Goal: Task Accomplishment & Management: Use online tool/utility

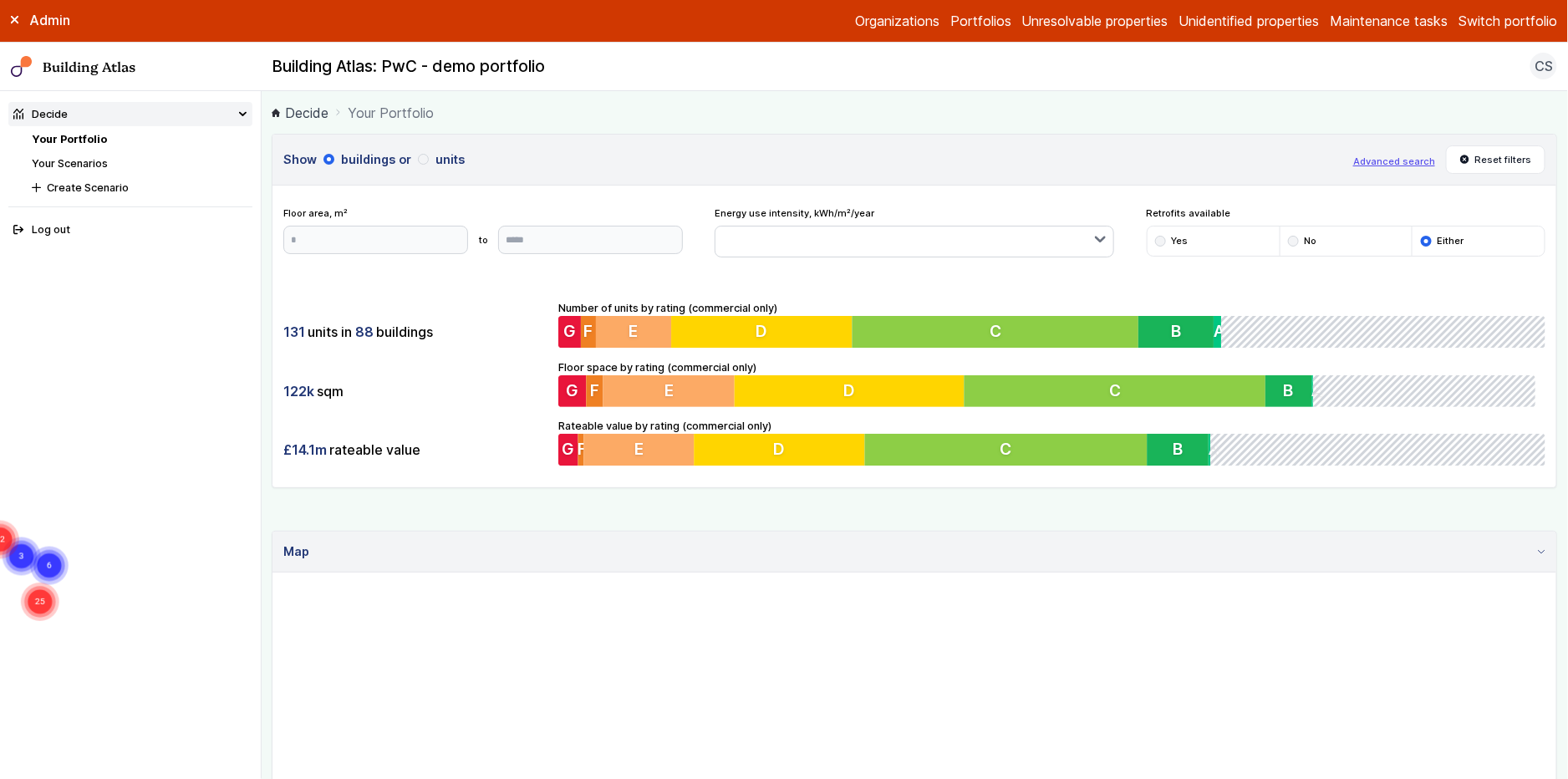
click at [65, 159] on link "Your Scenarios" at bounding box center [70, 163] width 76 height 13
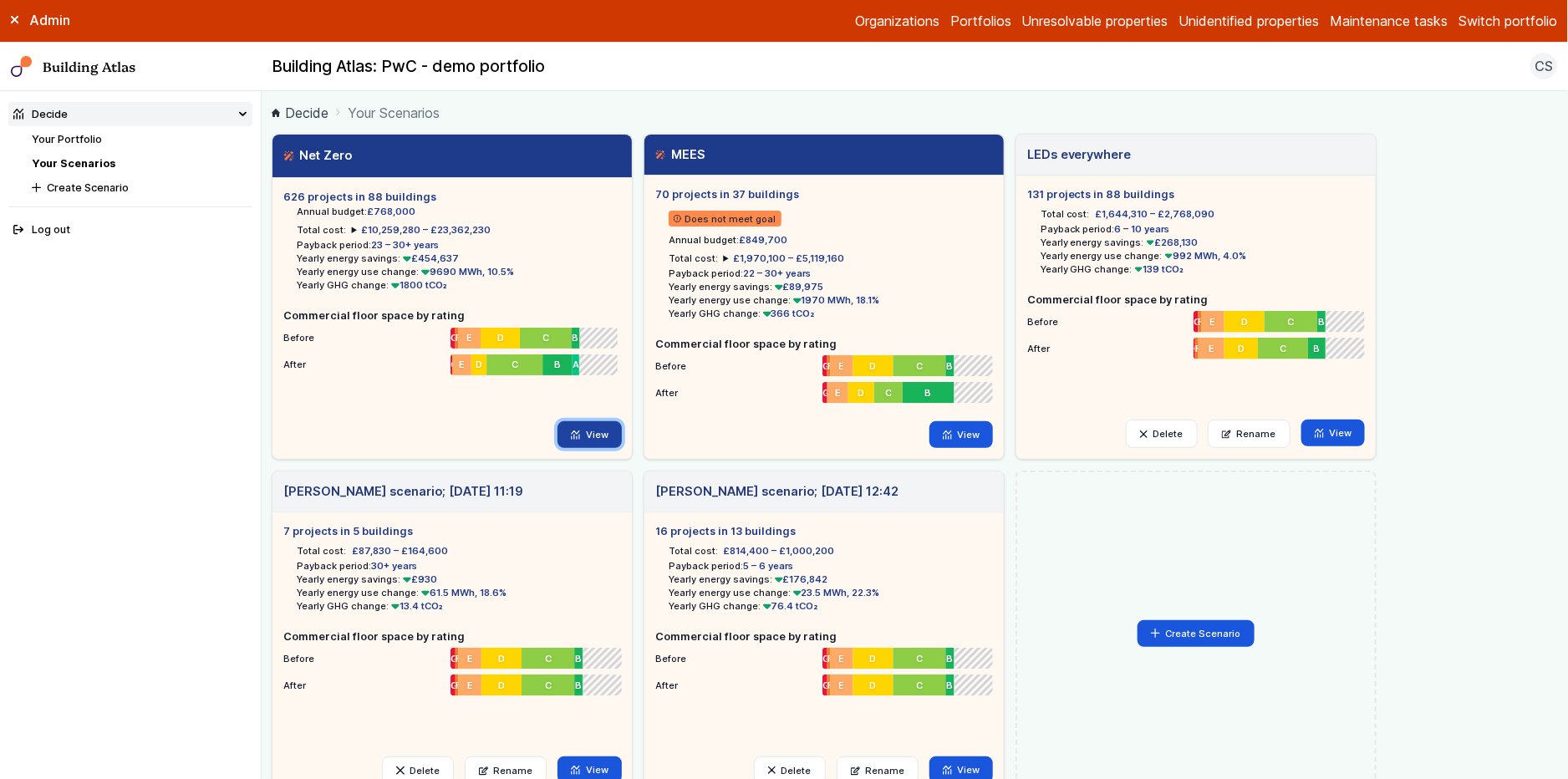
click at [594, 431] on link "View" at bounding box center [590, 434] width 64 height 27
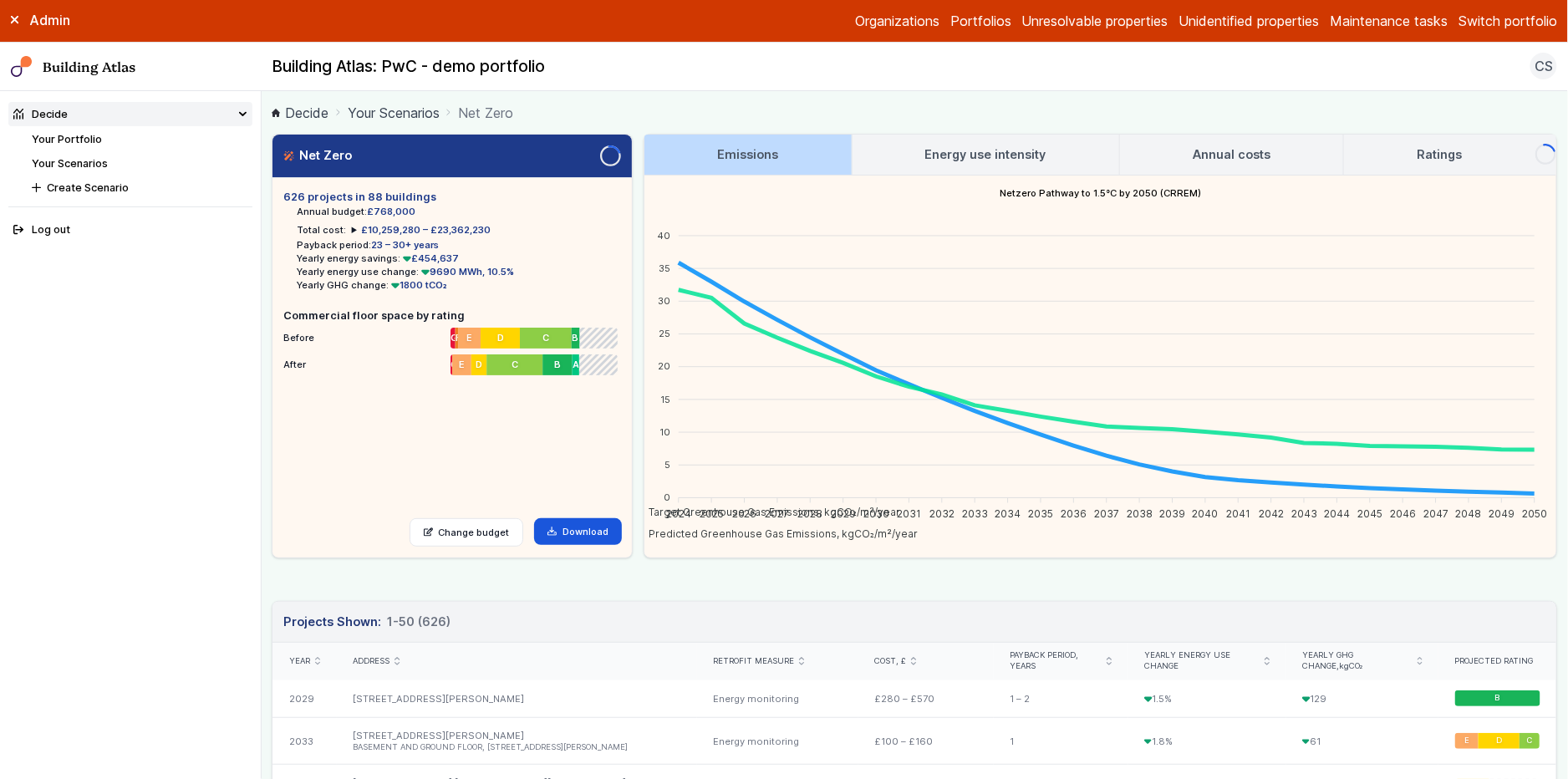
click at [1529, 24] on button "Switch portfolio" at bounding box center [1507, 21] width 99 height 20
click at [0, 0] on button "IEM360" at bounding box center [0, 0] width 0 height 0
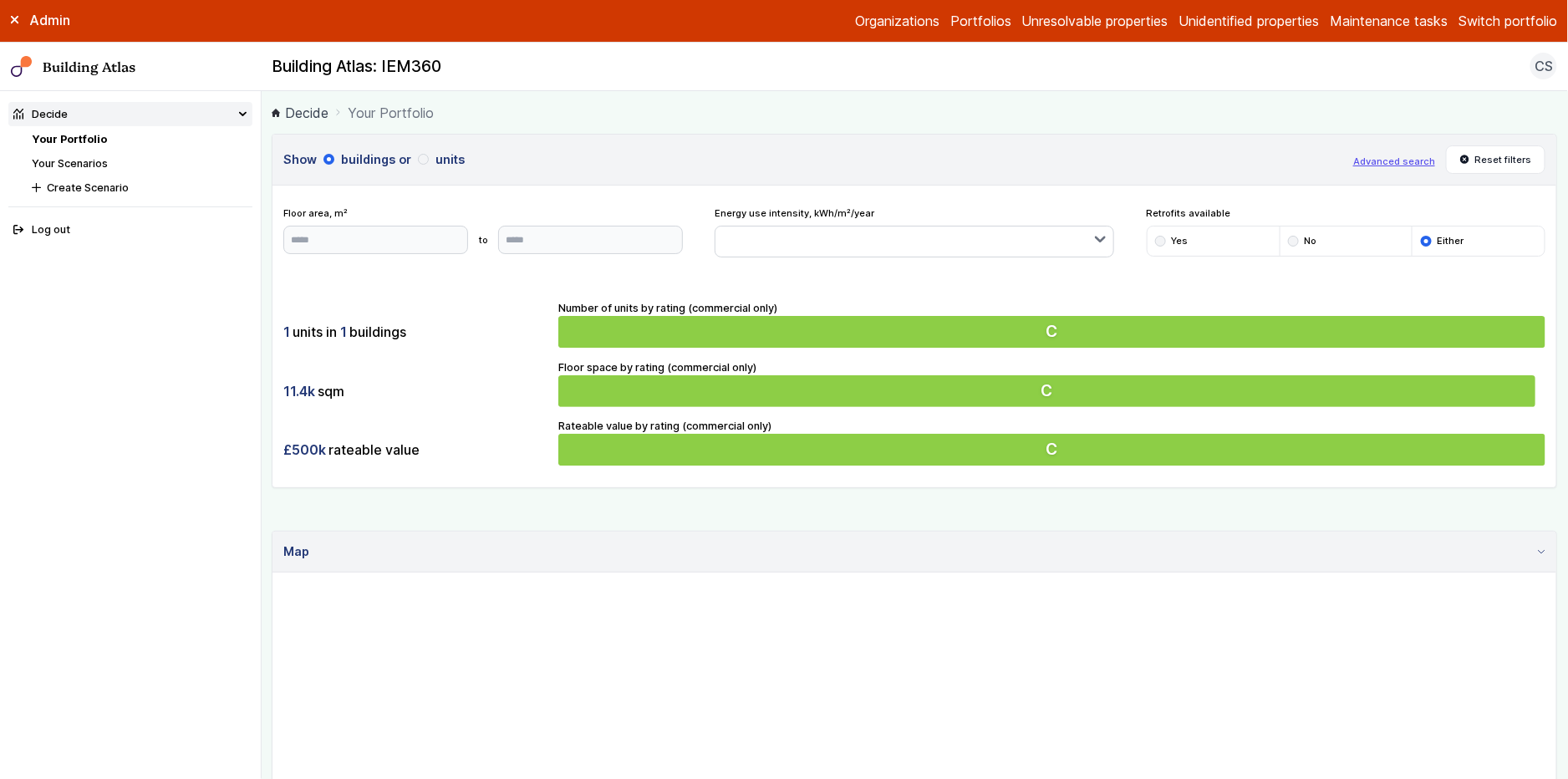
click at [84, 159] on link "Your Scenarios" at bounding box center [70, 163] width 76 height 13
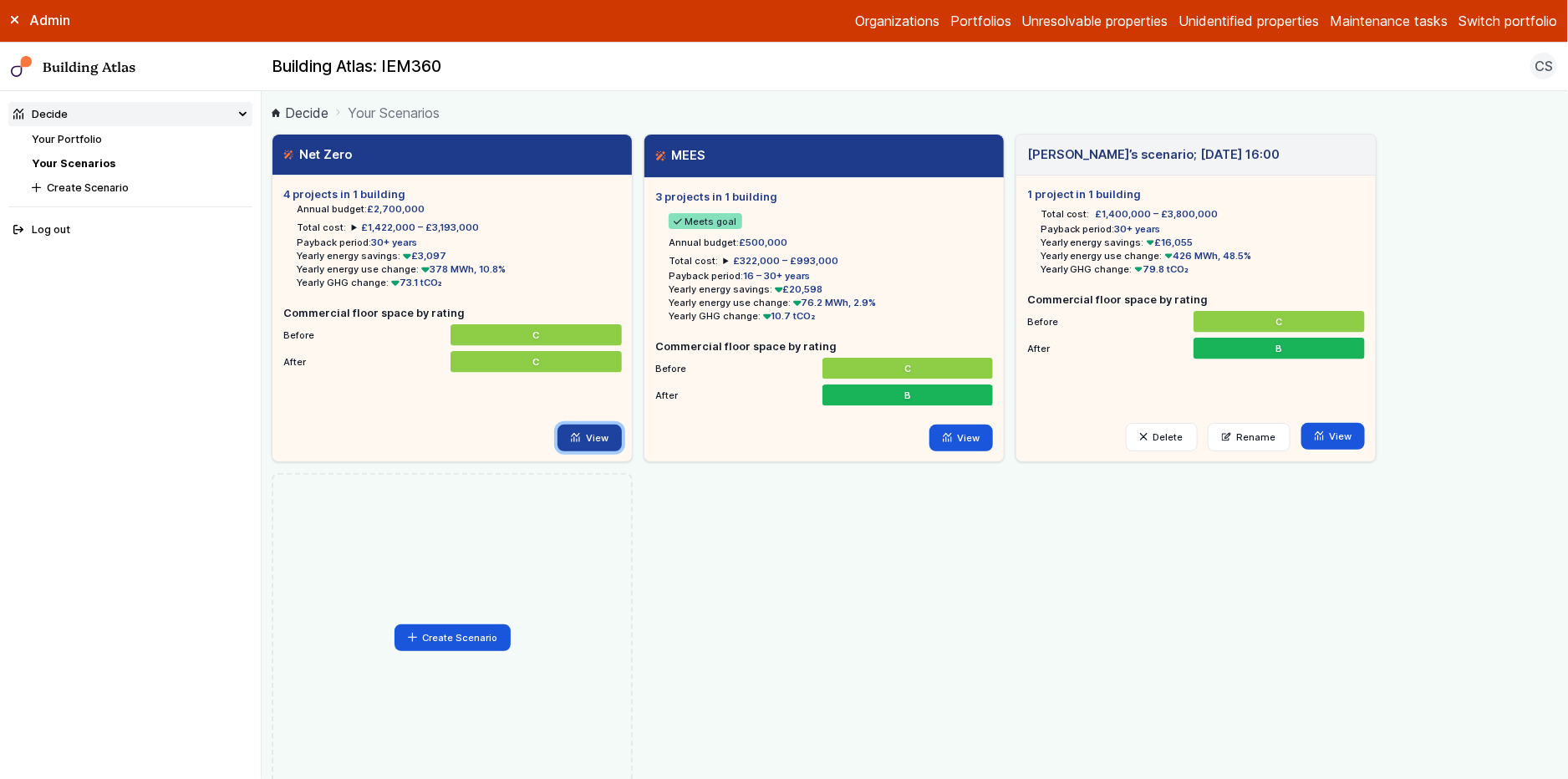
click at [594, 443] on link "View" at bounding box center [590, 438] width 64 height 27
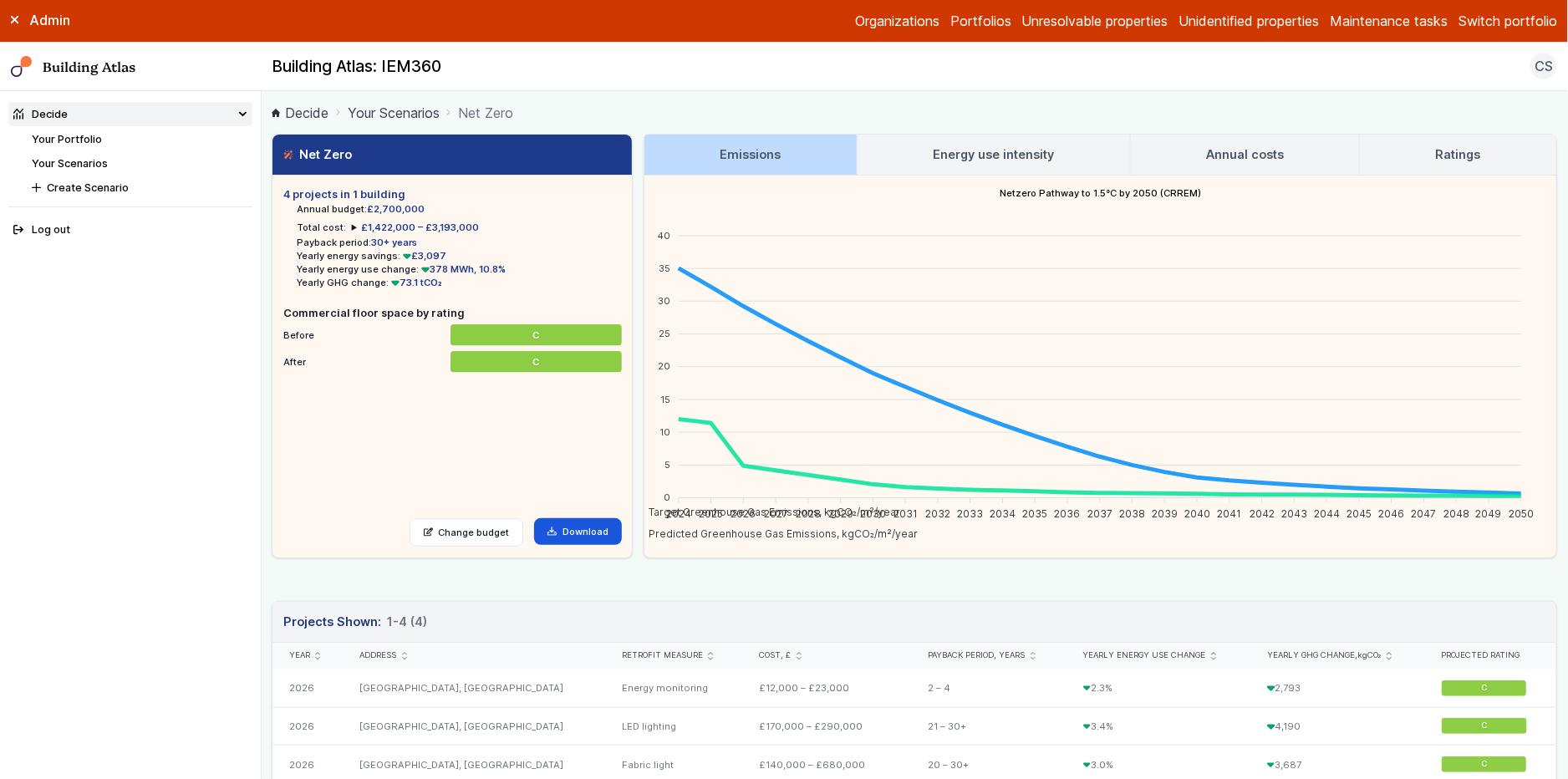
click at [69, 162] on link "Your Scenarios" at bounding box center [70, 163] width 76 height 13
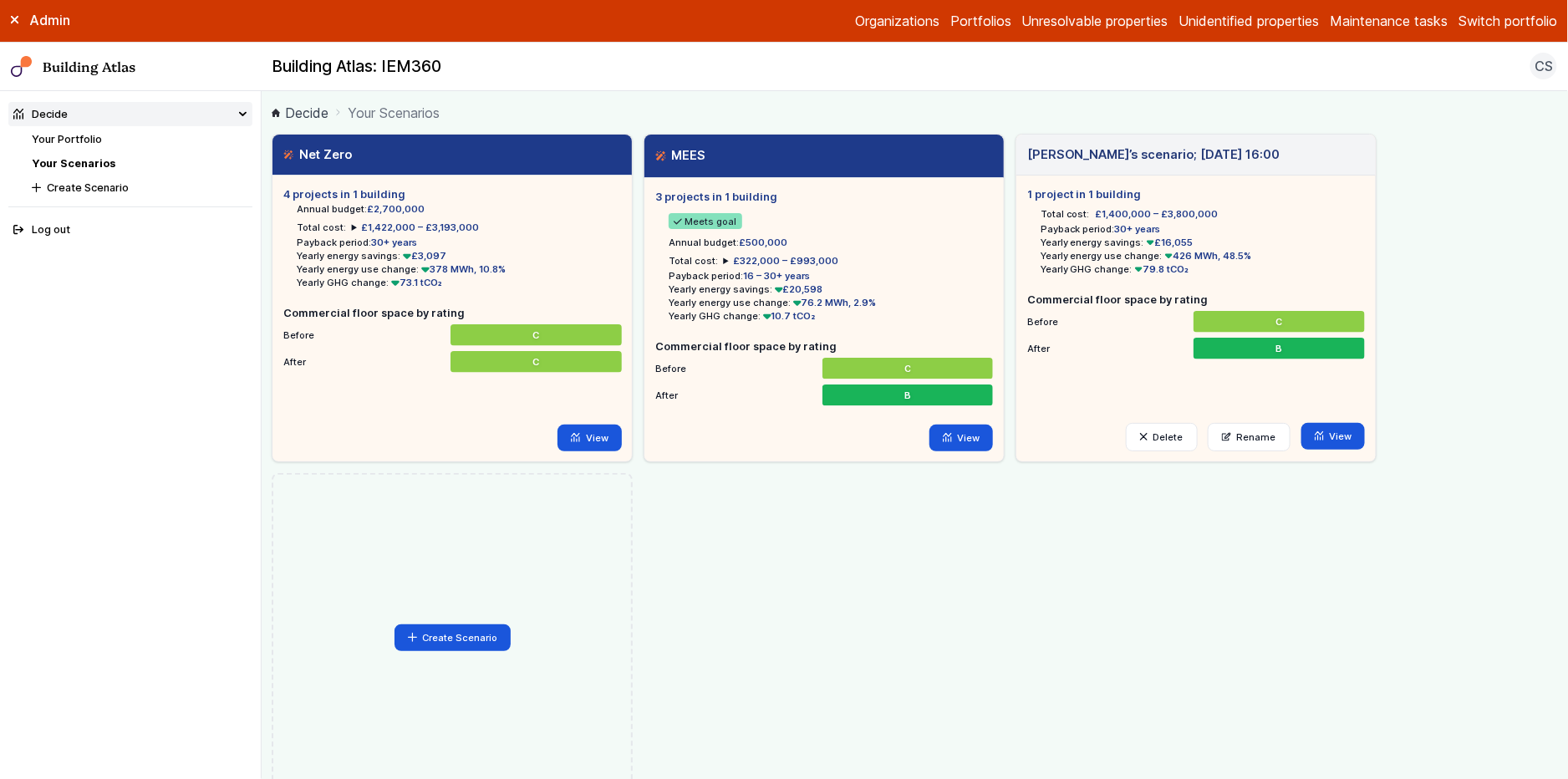
click at [60, 166] on link "Your Scenarios" at bounding box center [74, 163] width 84 height 13
click at [973, 435] on link "View" at bounding box center [961, 438] width 64 height 27
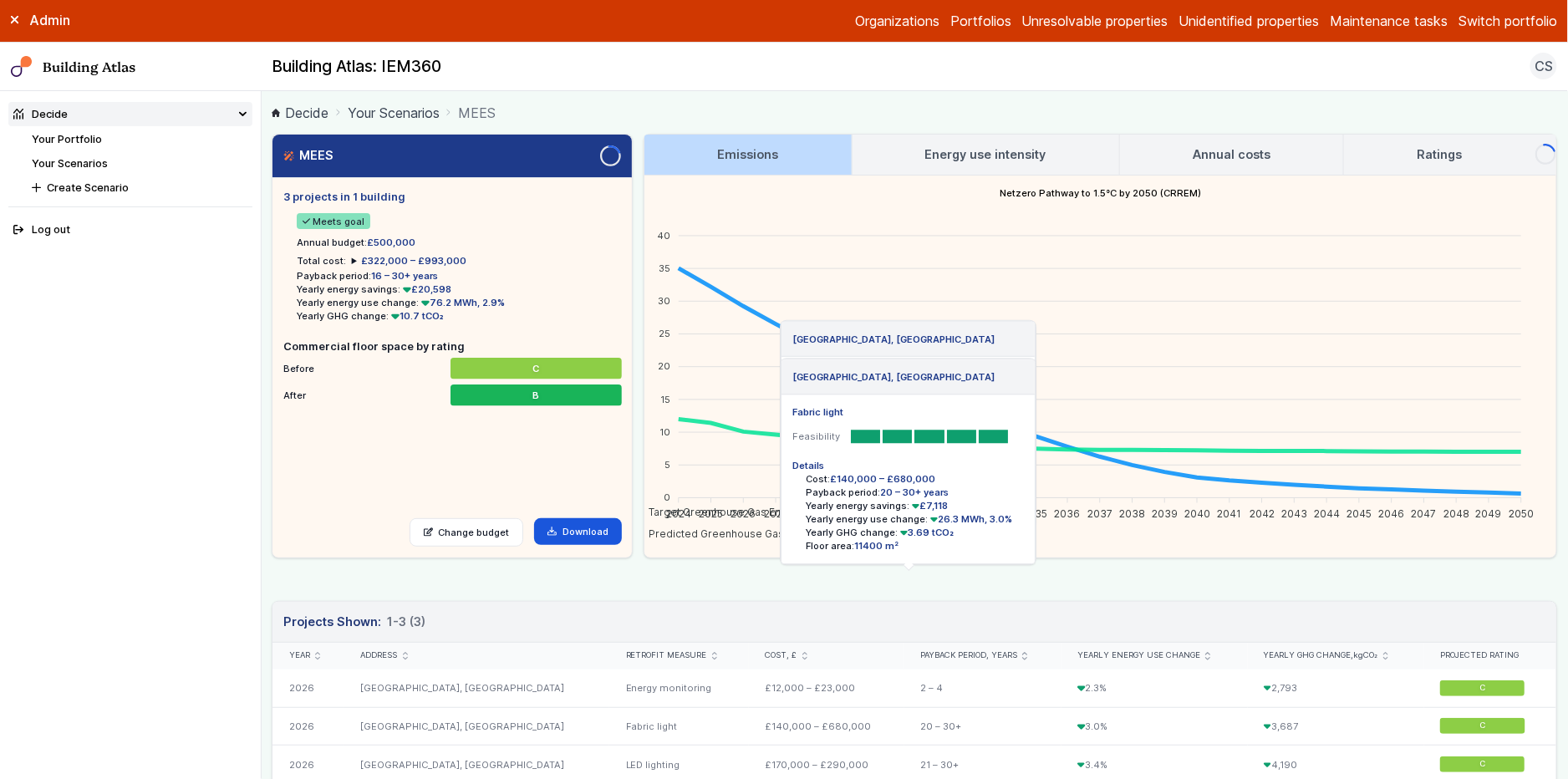
scroll to position [140, 0]
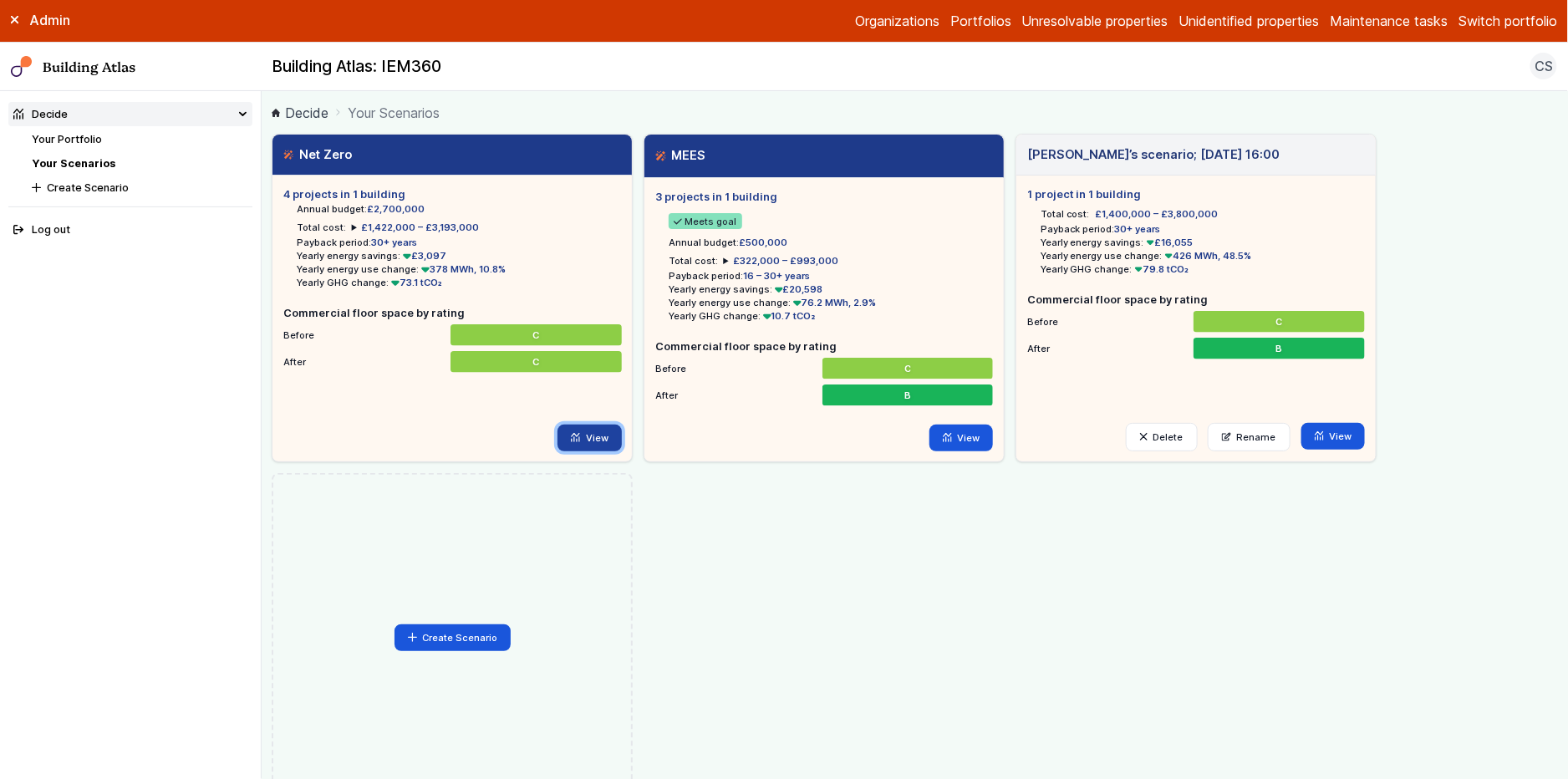
click at [599, 435] on link "View" at bounding box center [590, 438] width 64 height 27
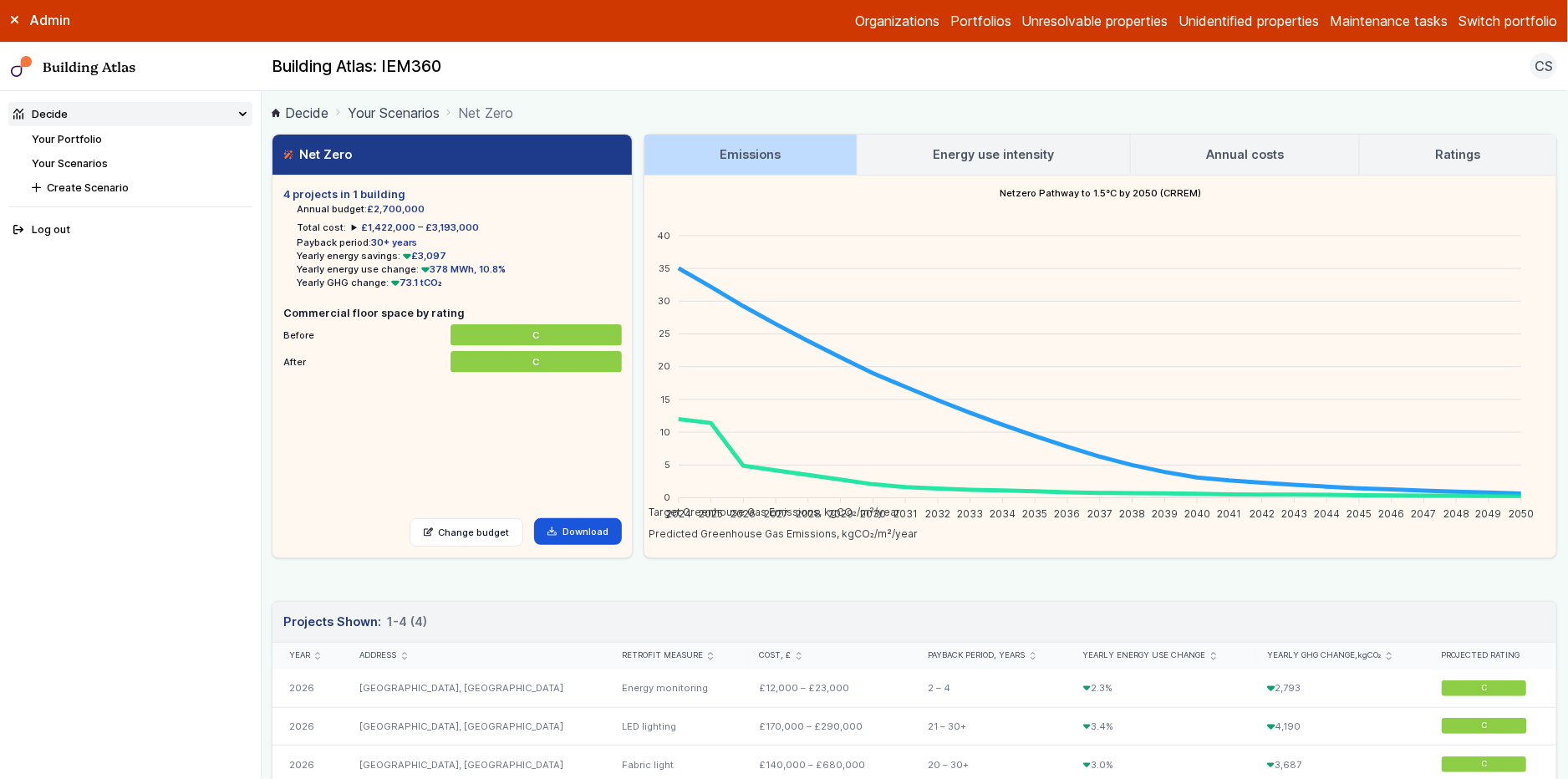
click at [69, 160] on link "Your Scenarios" at bounding box center [70, 163] width 76 height 13
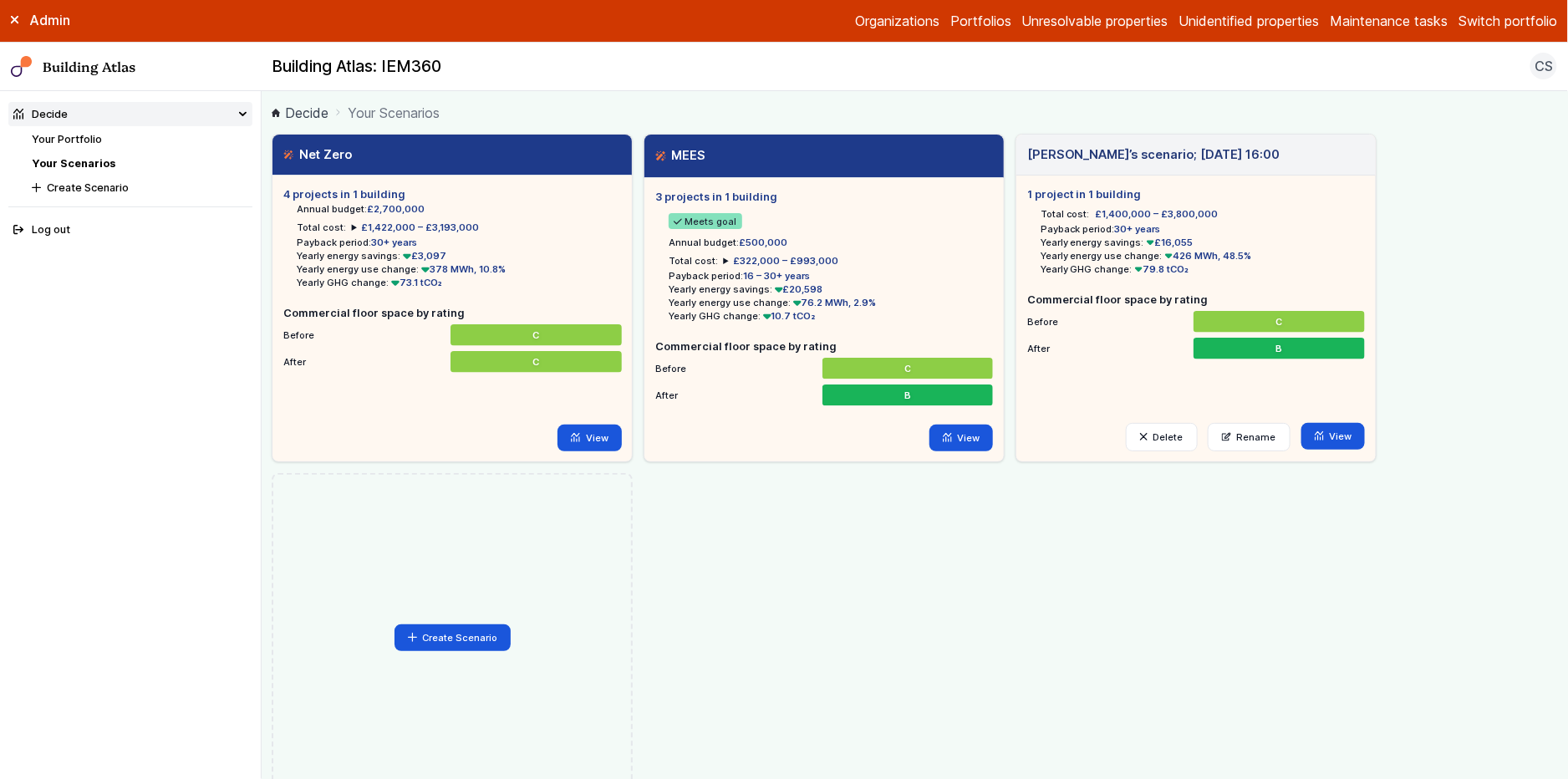
click at [74, 136] on link "Your Portfolio" at bounding box center [67, 139] width 70 height 13
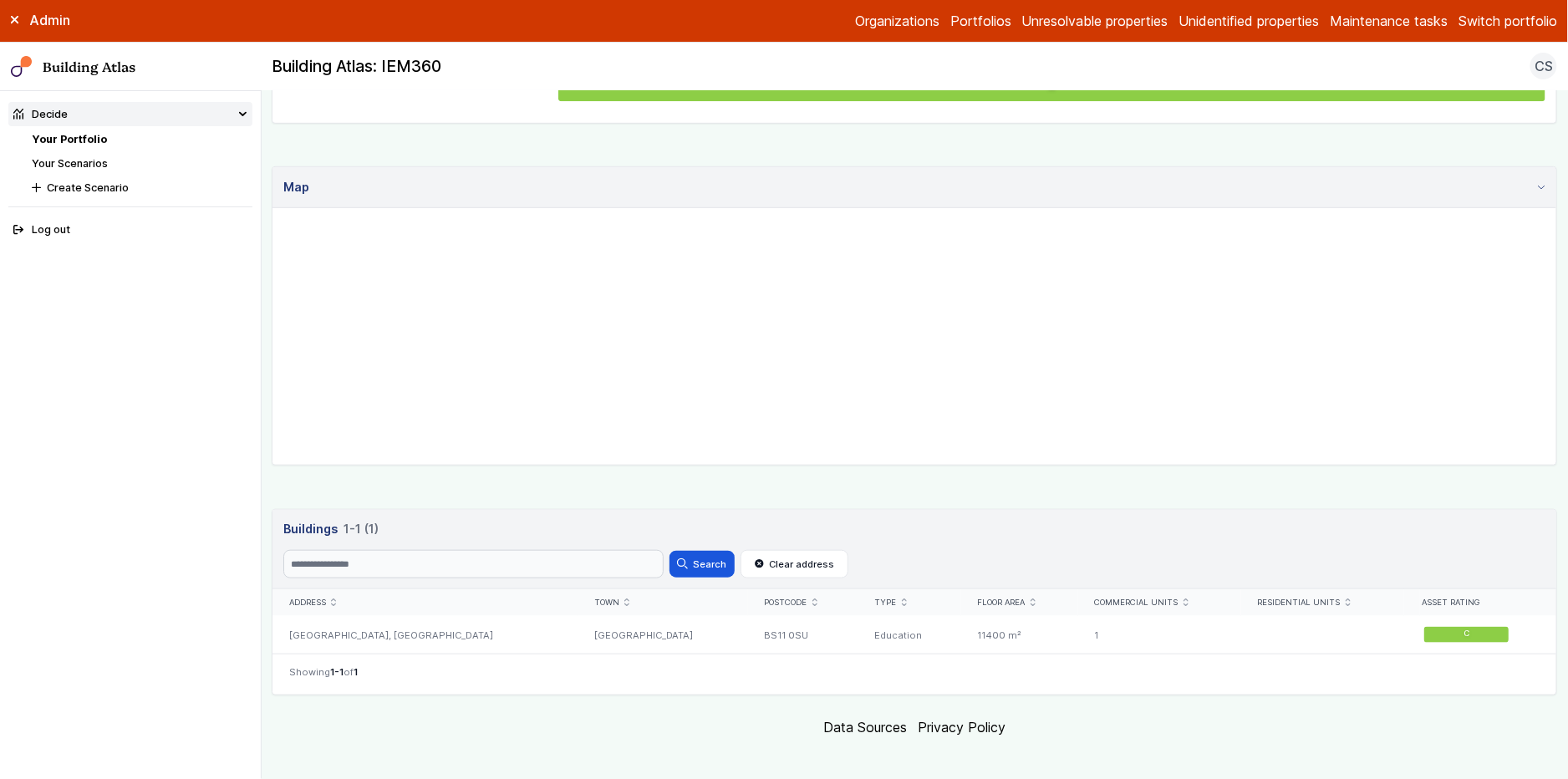
scroll to position [376, 0]
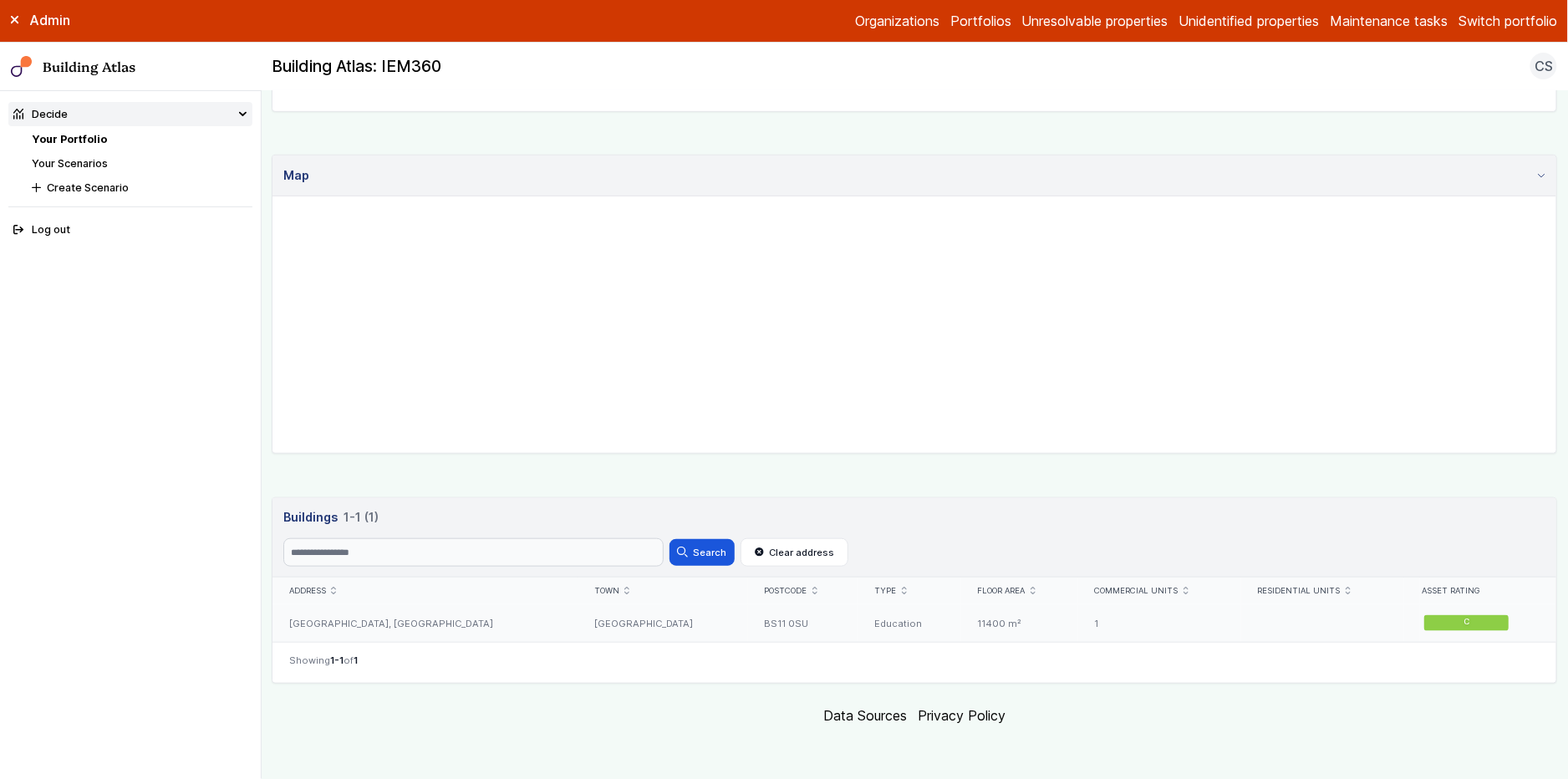
click at [459, 631] on div "[GEOGRAPHIC_DATA], [GEOGRAPHIC_DATA]" at bounding box center [425, 624] width 305 height 38
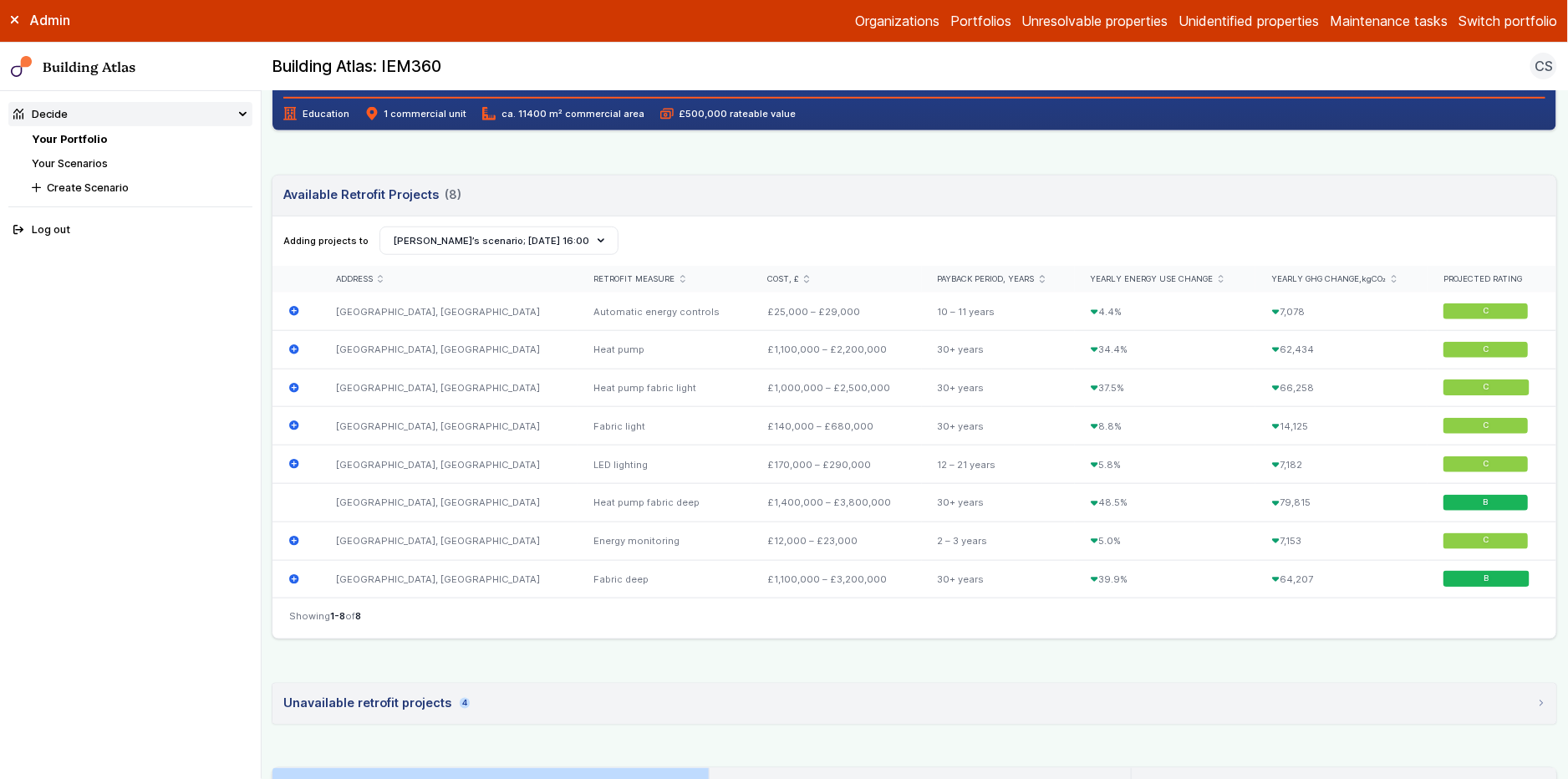
scroll to position [548, 0]
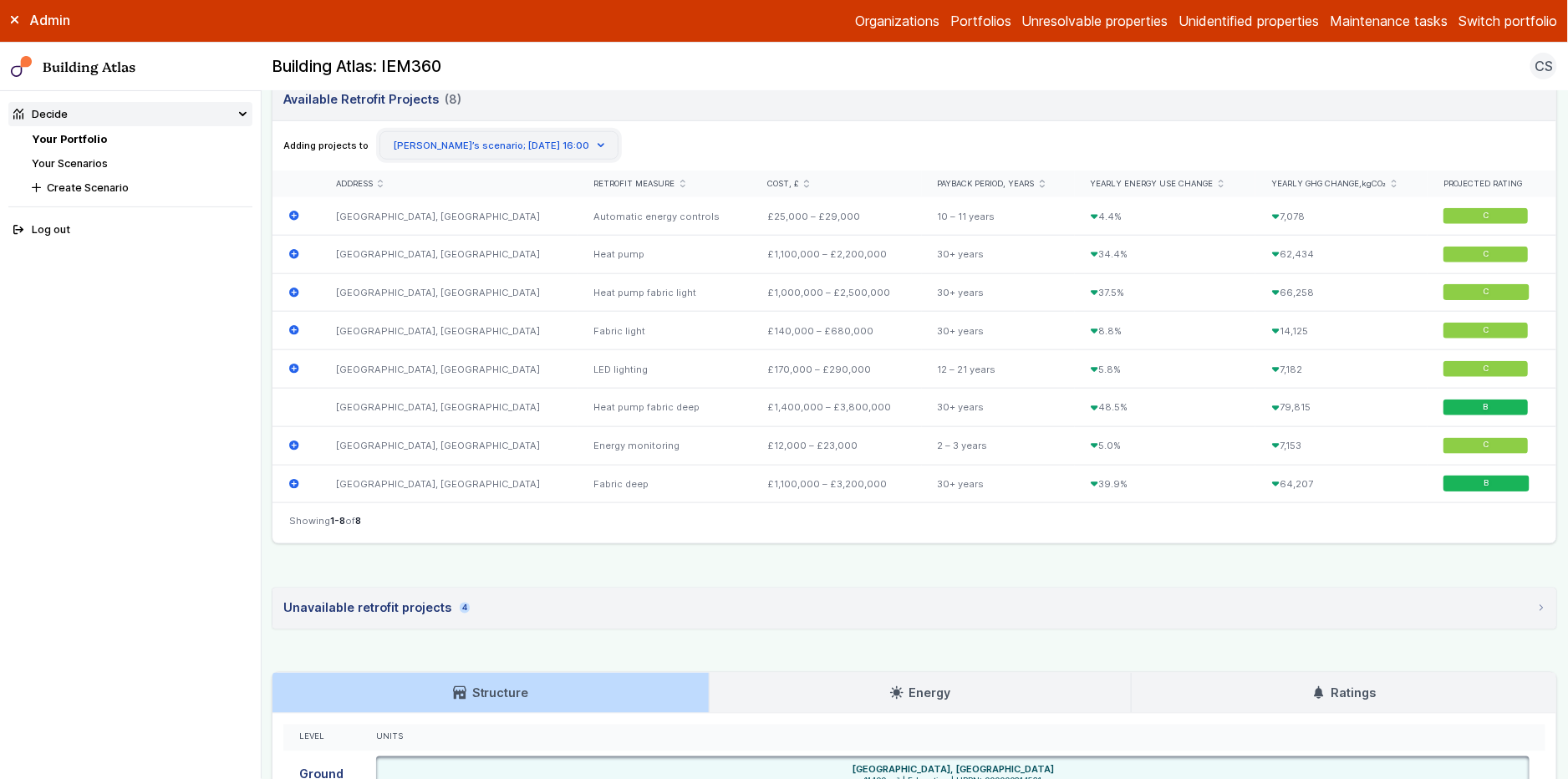
click at [495, 141] on button "[PERSON_NAME]’s scenario; [DATE] 16:00" at bounding box center [499, 145] width 239 height 28
click at [0, 0] on button "Create Scenario" at bounding box center [0, 0] width 0 height 0
click at [743, 140] on div "Adding projects to Create Scenario Cecilia Skarupa’s scenario; 09 Oct 12:45 Olg…" at bounding box center [913, 145] width 1262 height 28
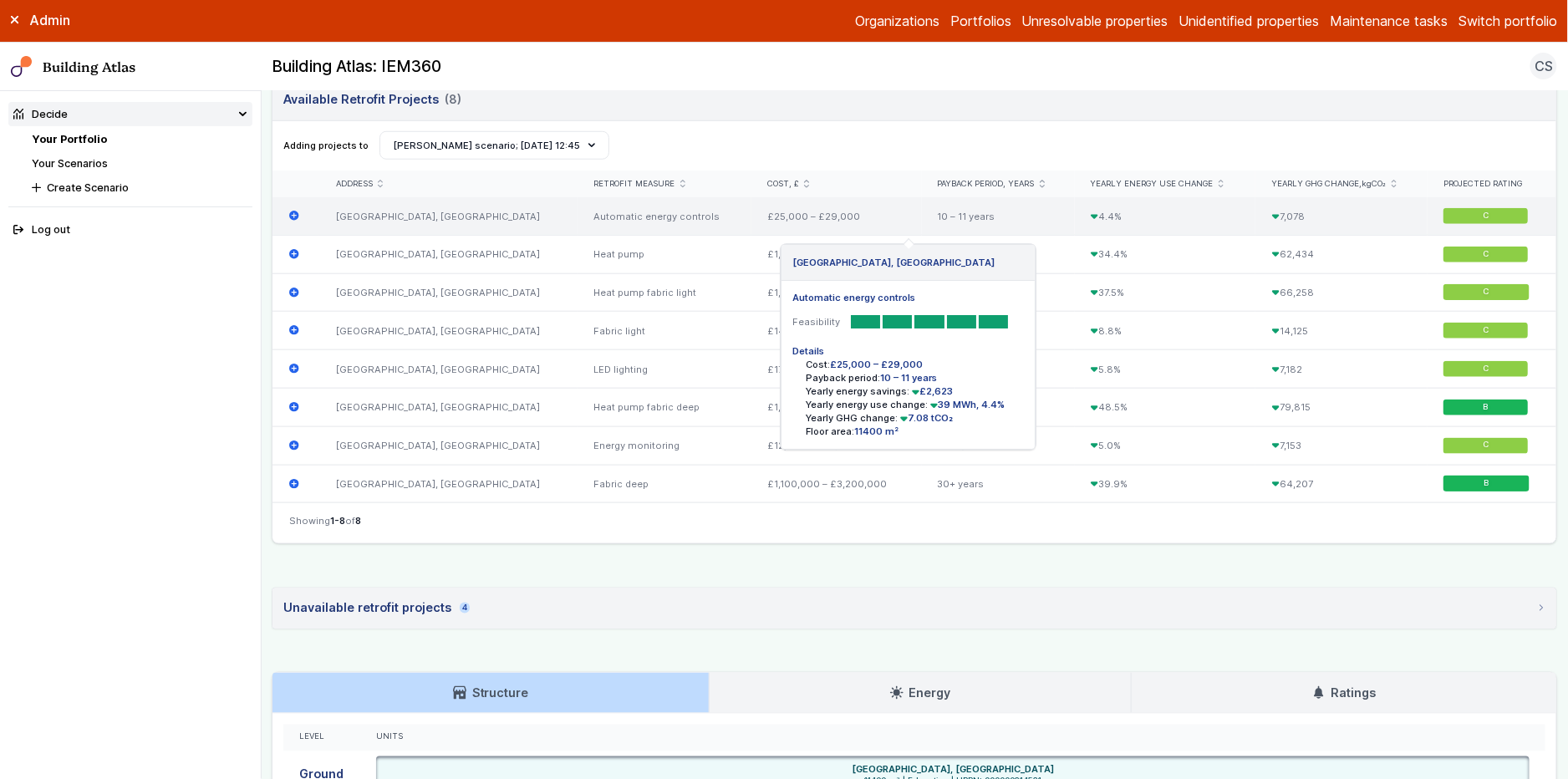
scroll to position [537, 0]
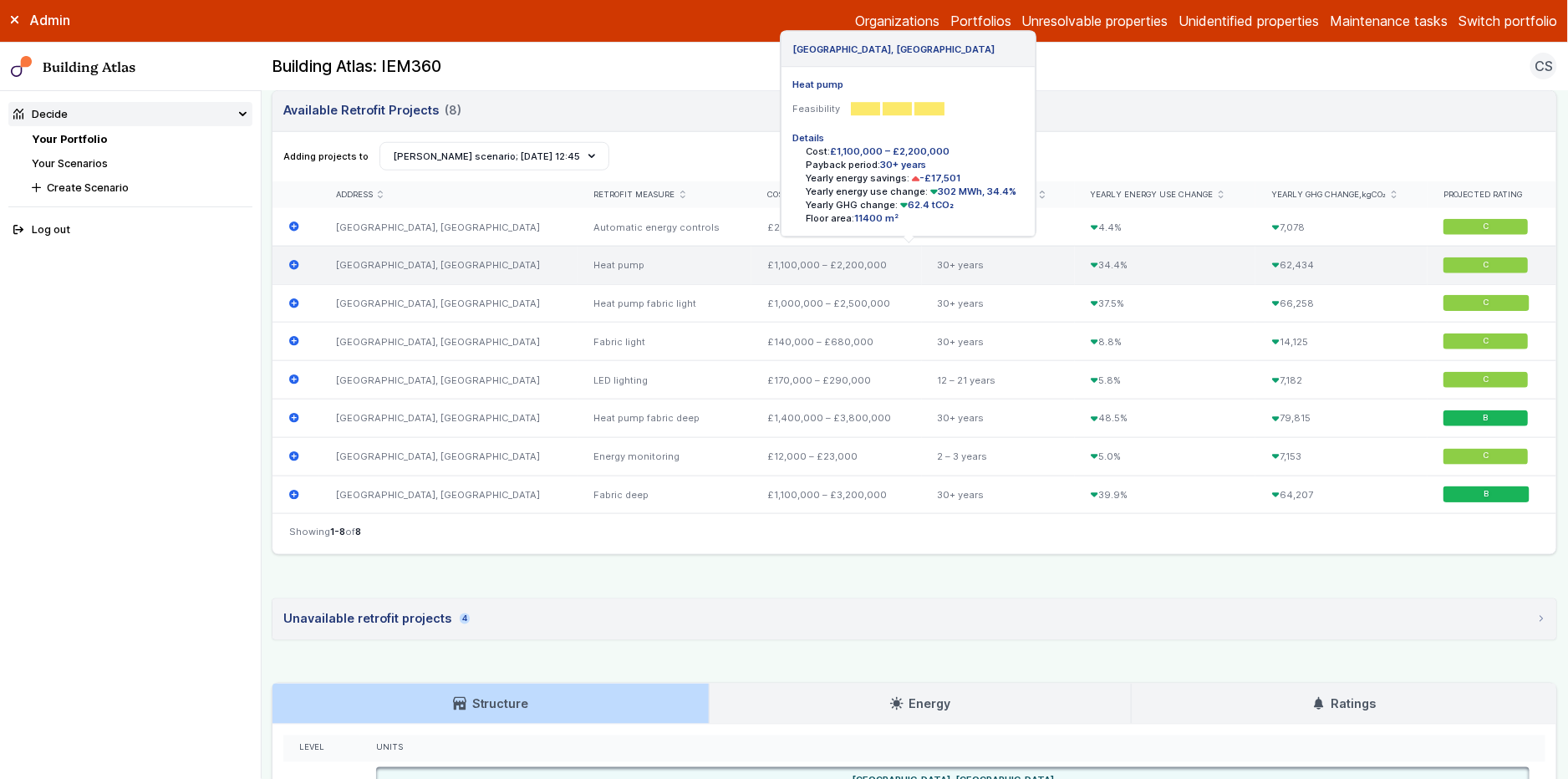
click at [292, 266] on icon "submit" at bounding box center [294, 265] width 10 height 10
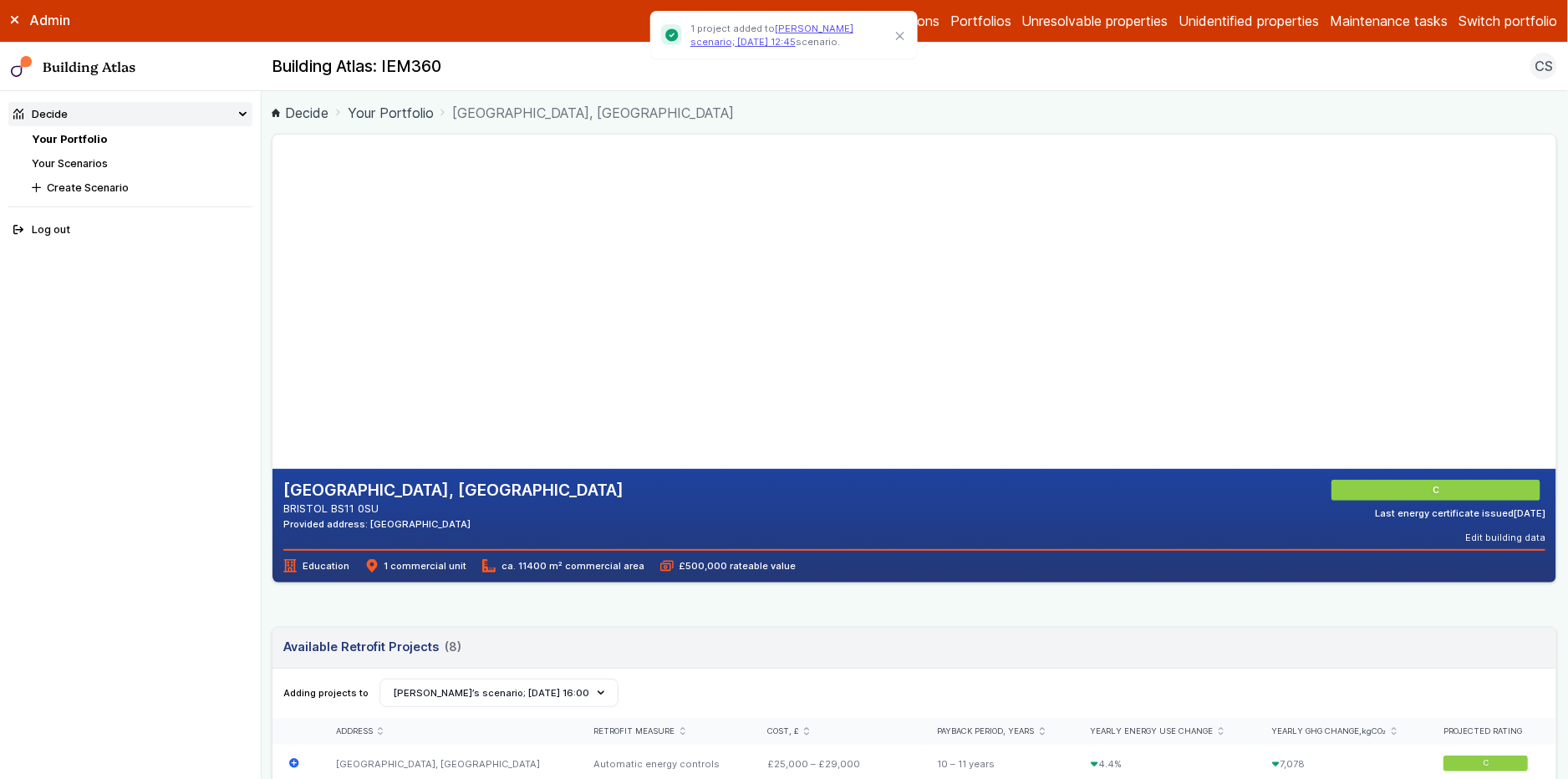
scroll to position [385, 0]
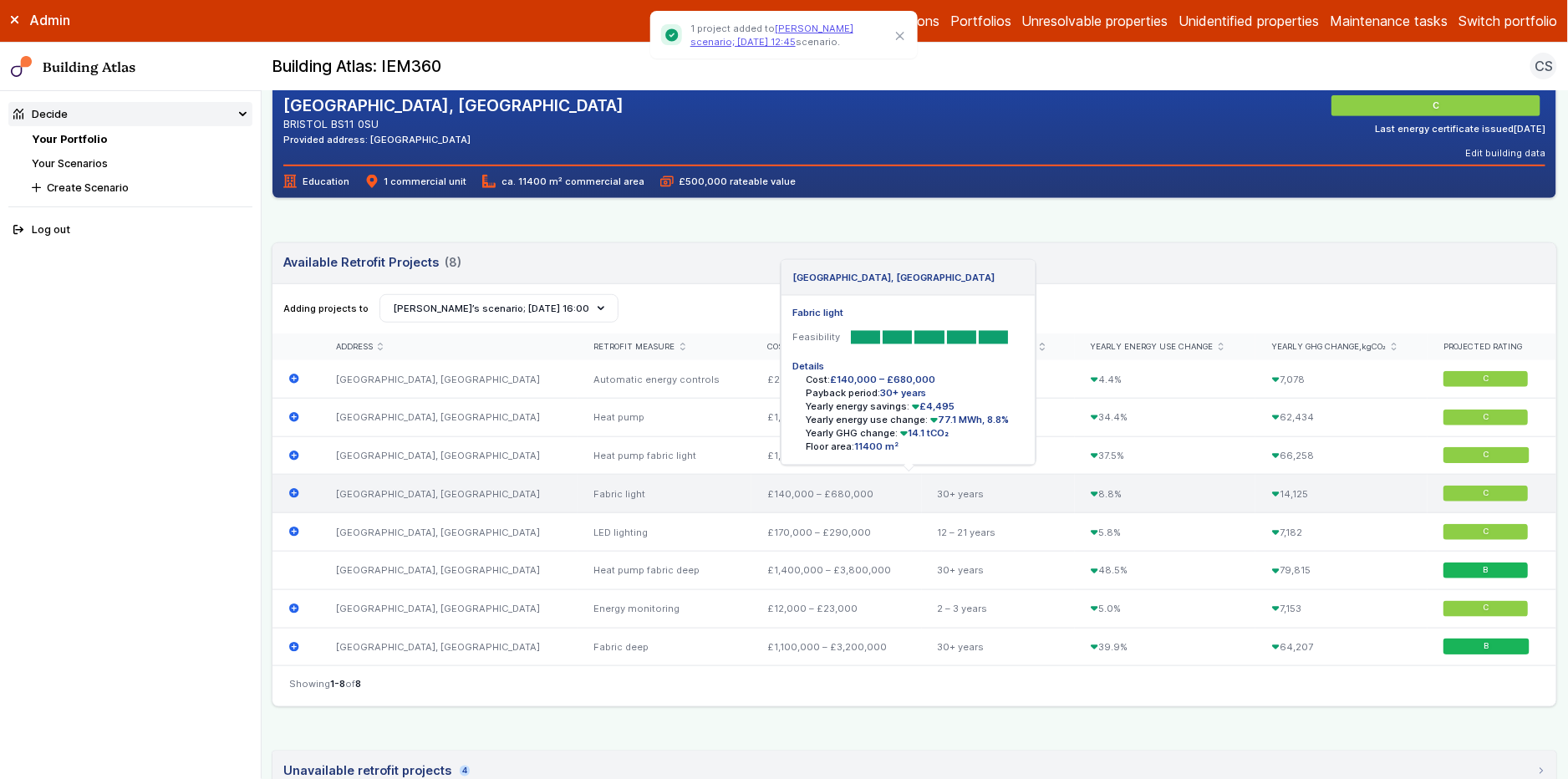
click at [290, 493] on icon "submit" at bounding box center [294, 494] width 10 height 10
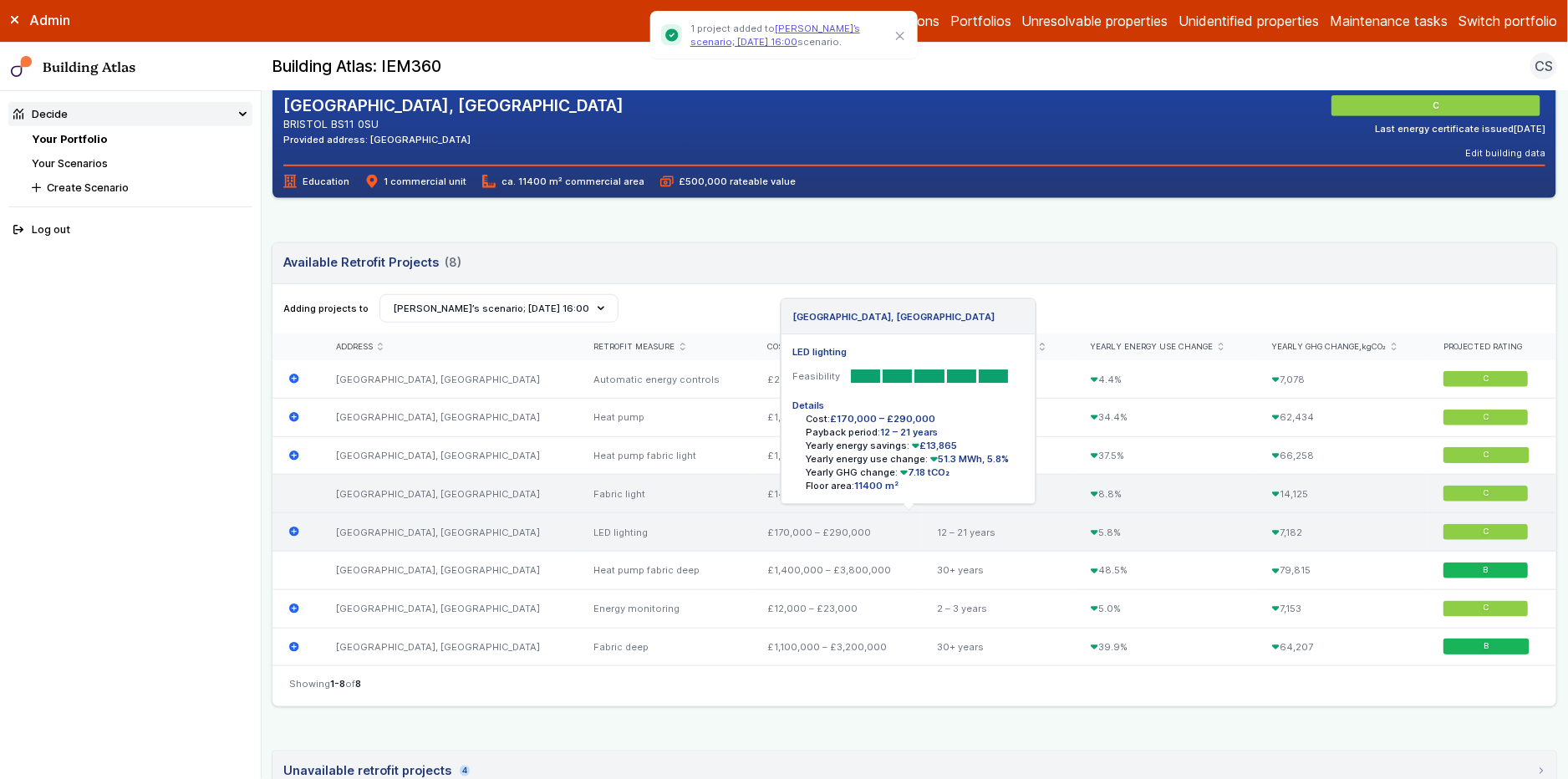
click at [294, 531] on icon "submit" at bounding box center [294, 532] width 11 height 11
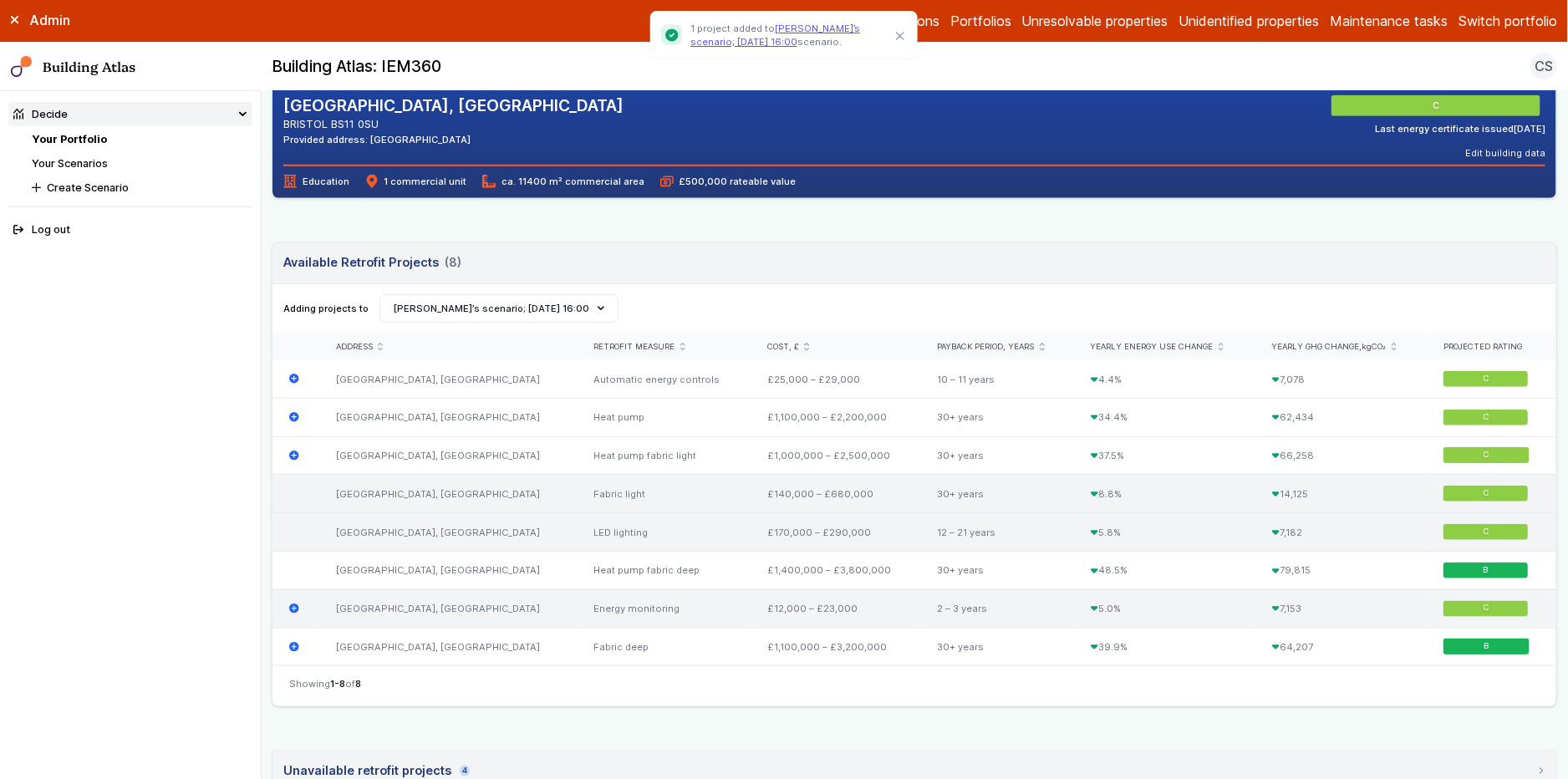
click at [293, 610] on icon "submit" at bounding box center [294, 609] width 10 height 10
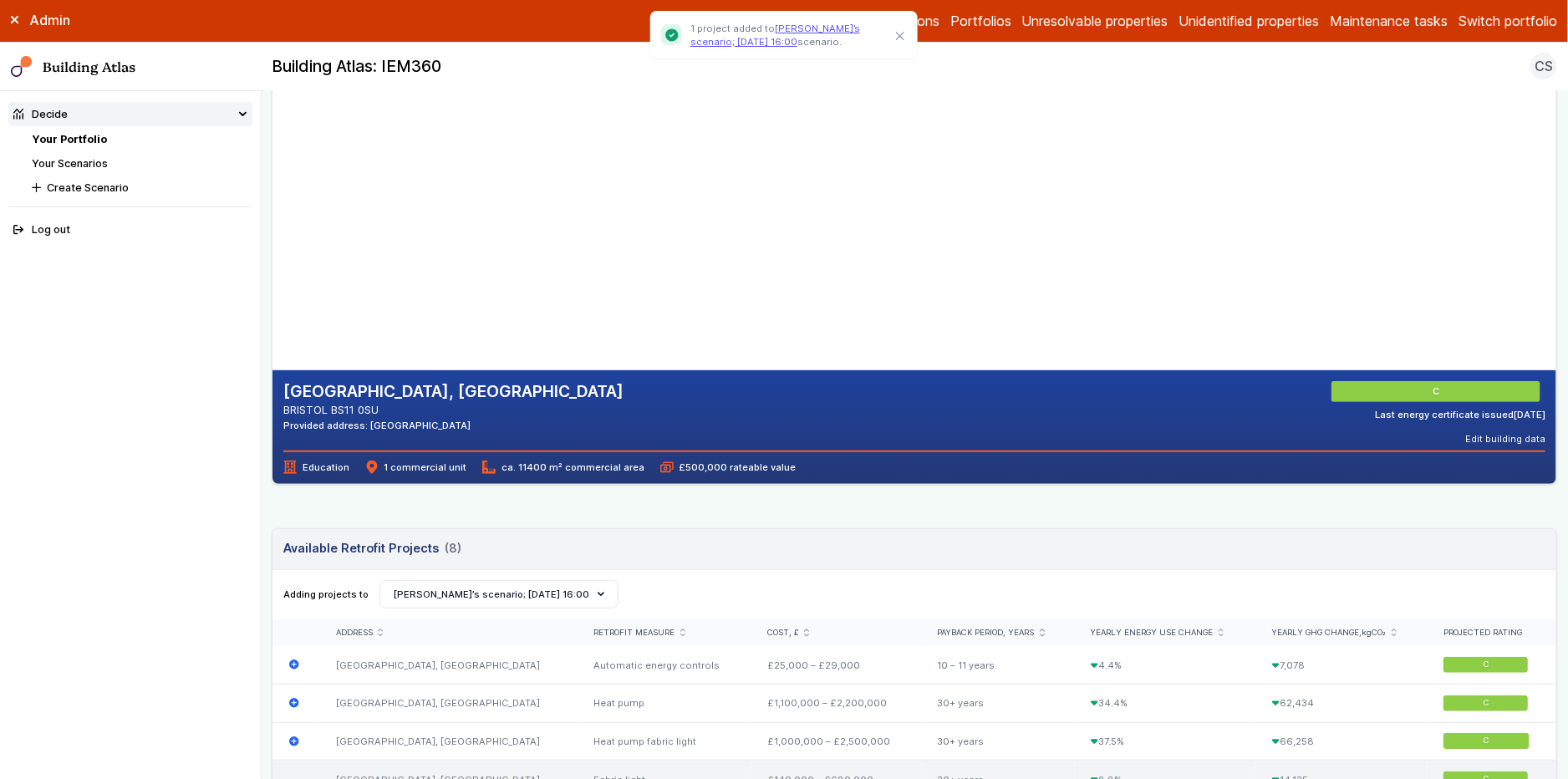
scroll to position [3, 0]
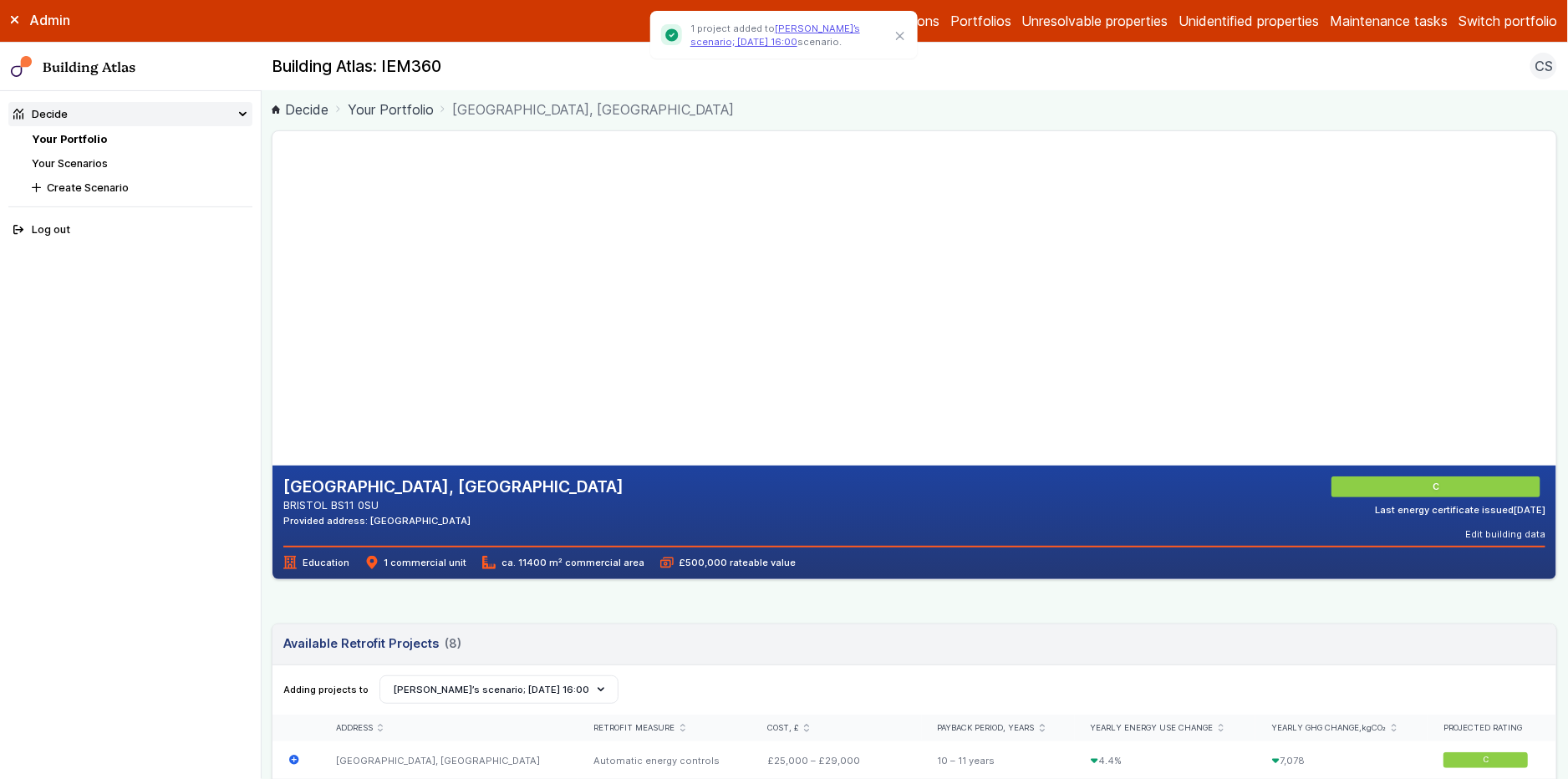
click at [81, 165] on link "Your Scenarios" at bounding box center [70, 163] width 76 height 13
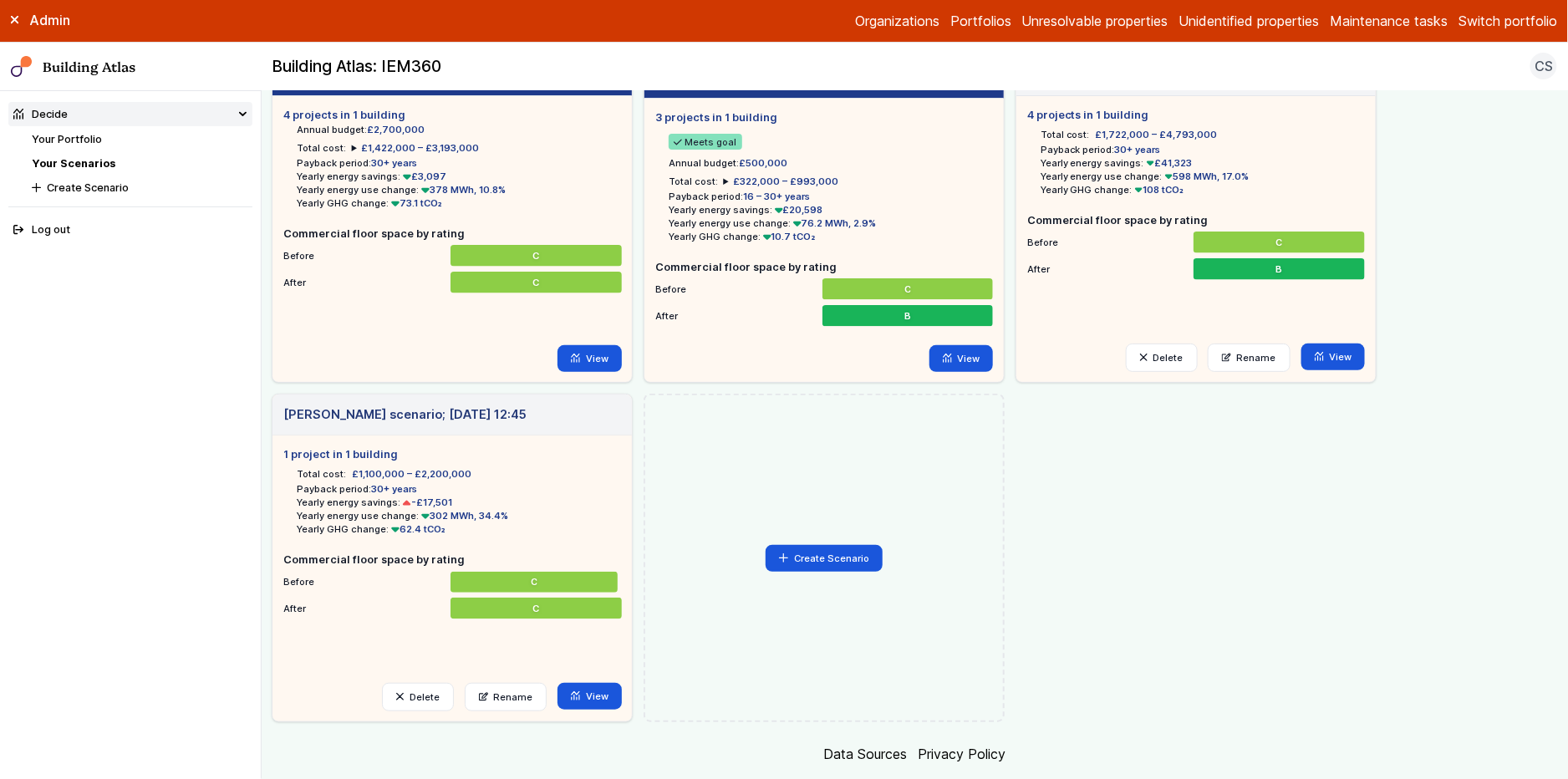
scroll to position [69, 0]
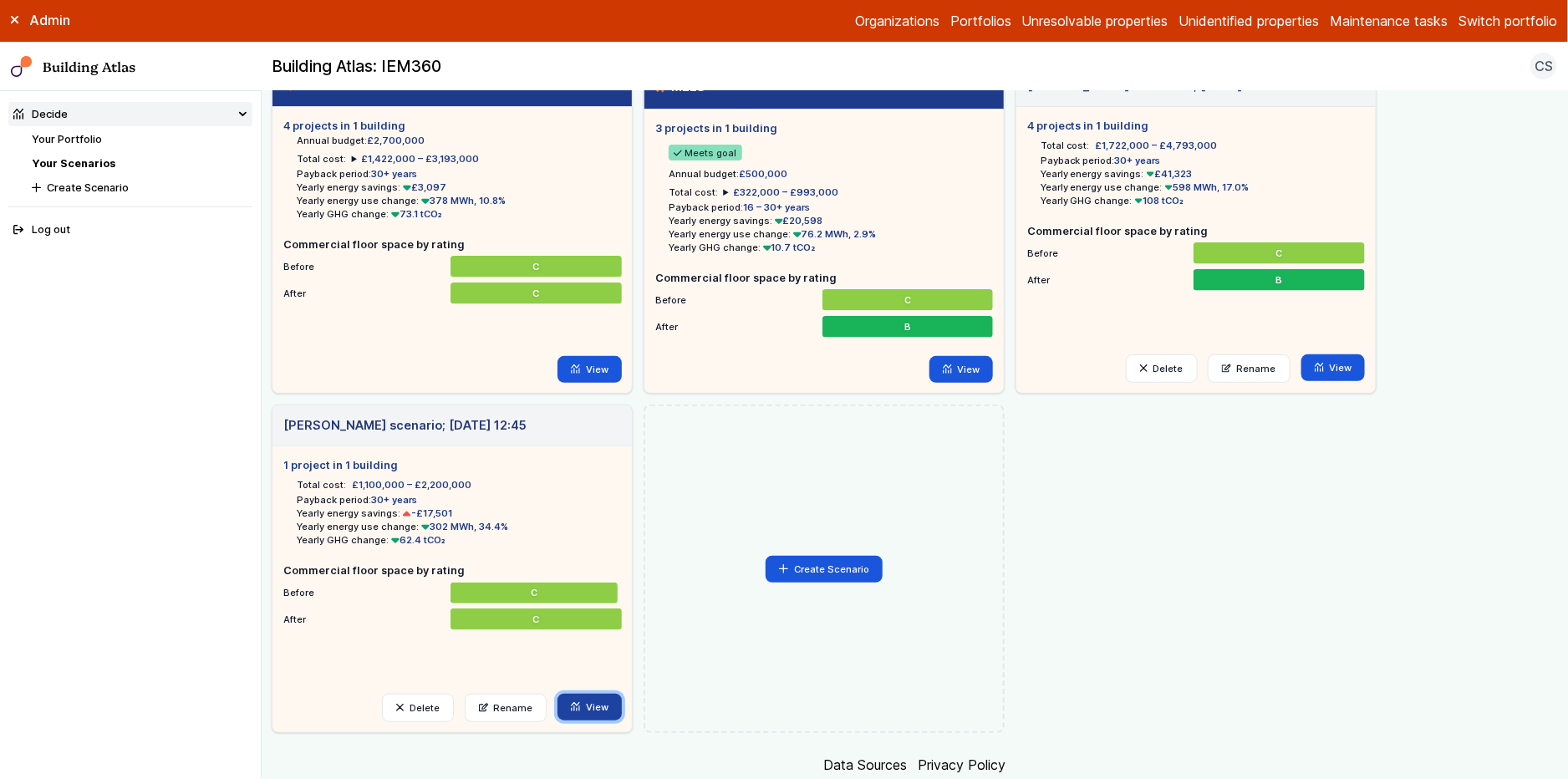
click at [600, 710] on link "View" at bounding box center [590, 707] width 64 height 27
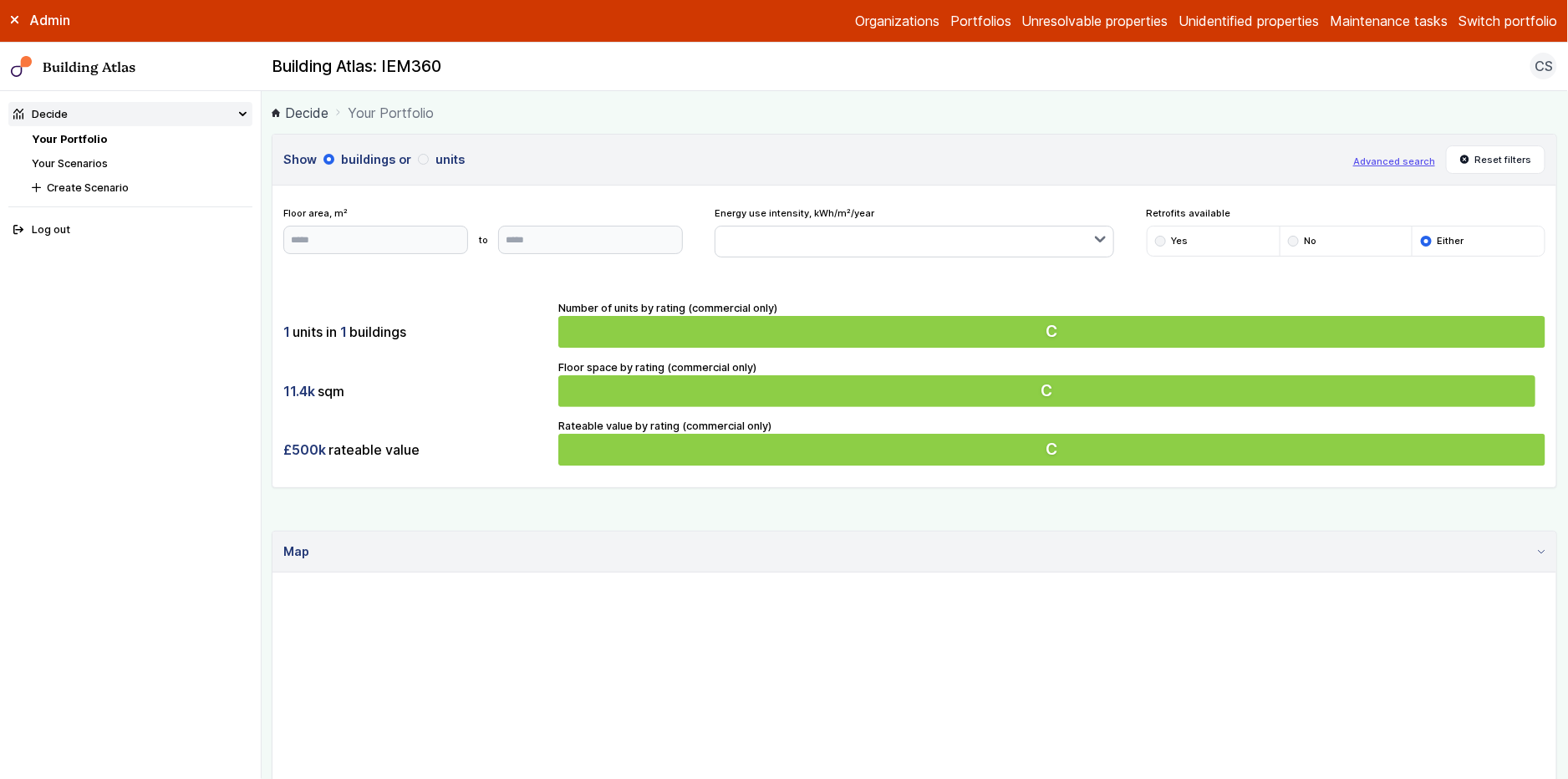
click at [85, 166] on link "Your Scenarios" at bounding box center [70, 163] width 76 height 13
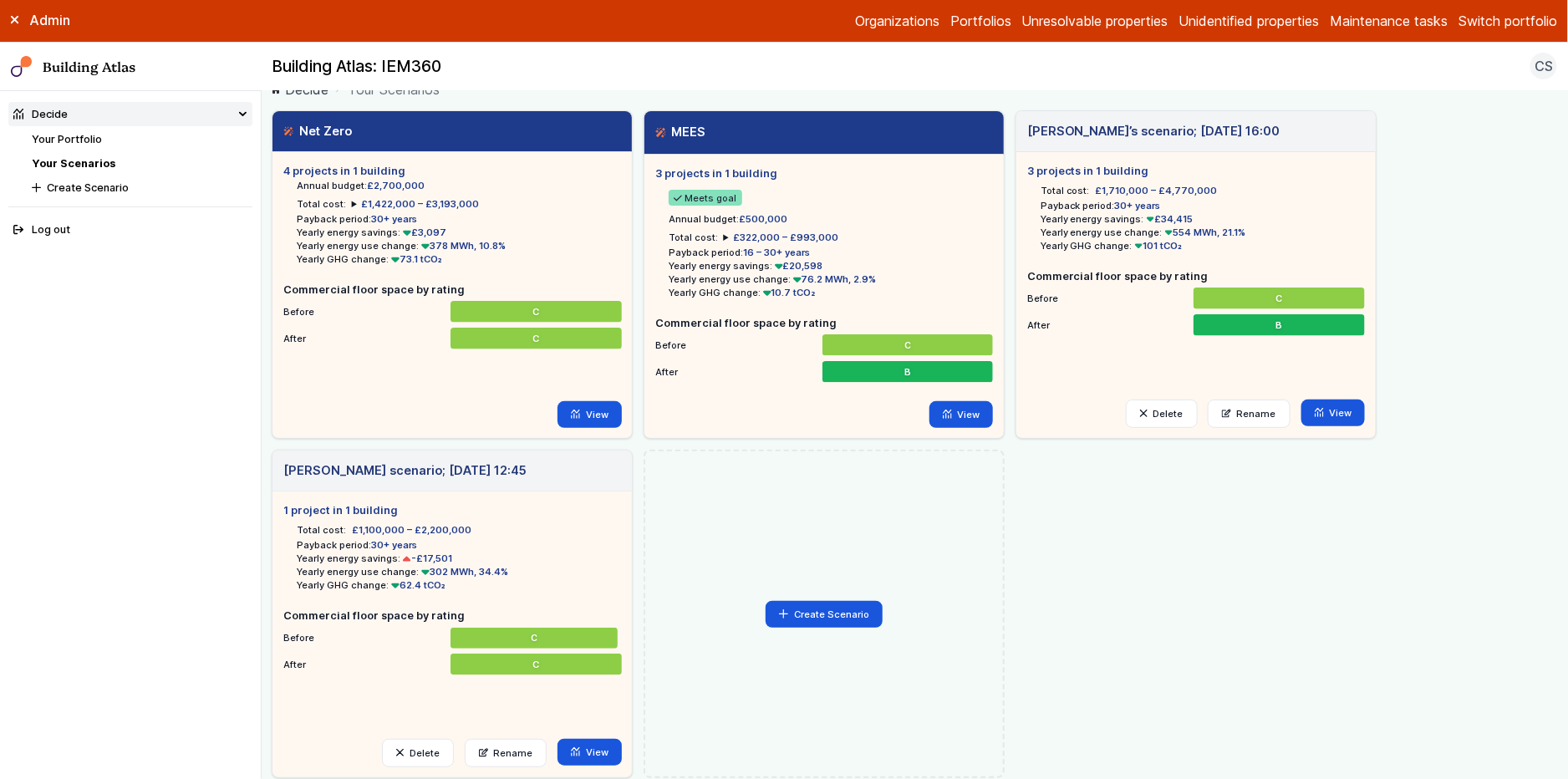
scroll to position [118, 0]
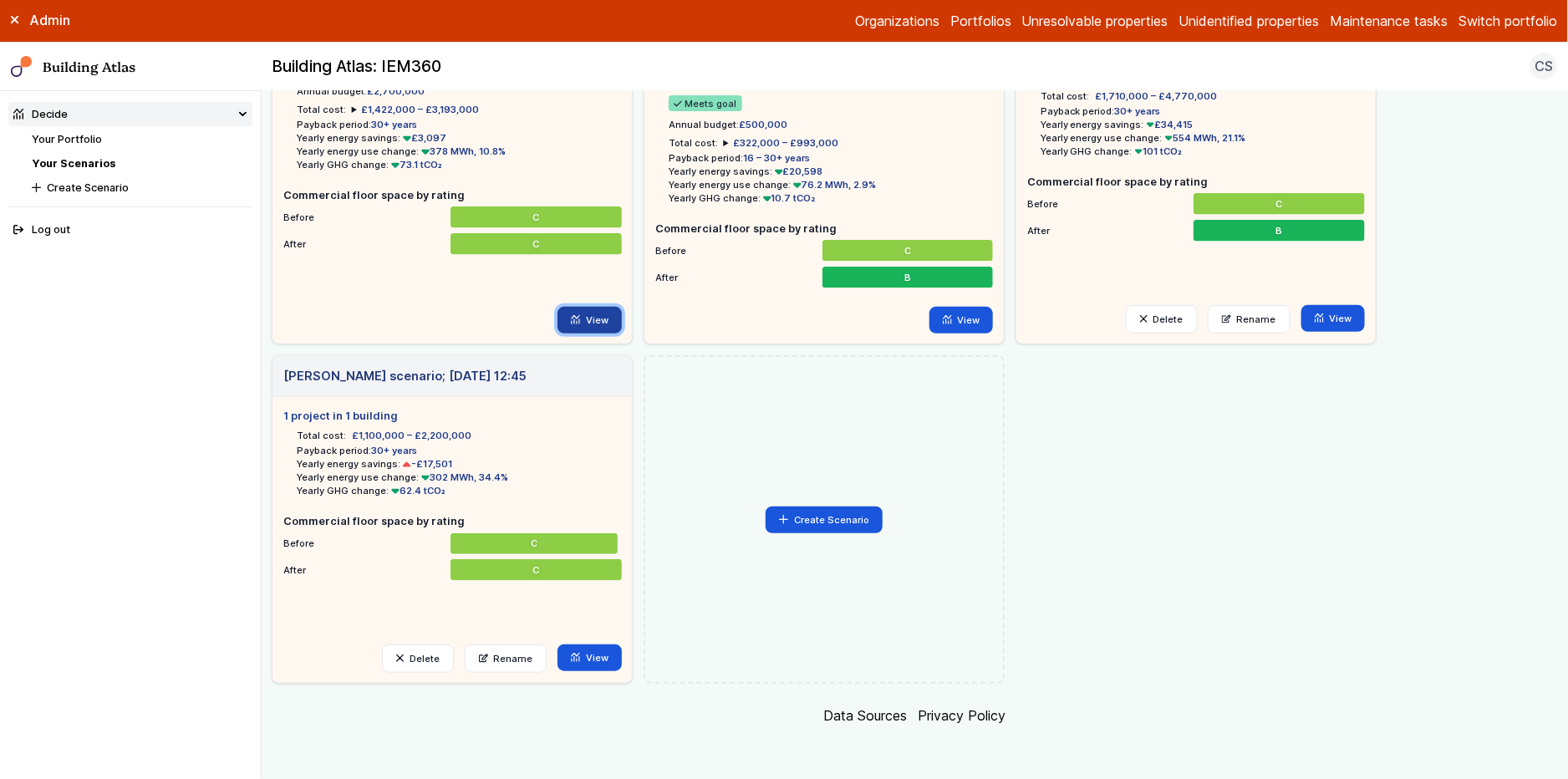
click at [600, 325] on link "View" at bounding box center [590, 320] width 64 height 27
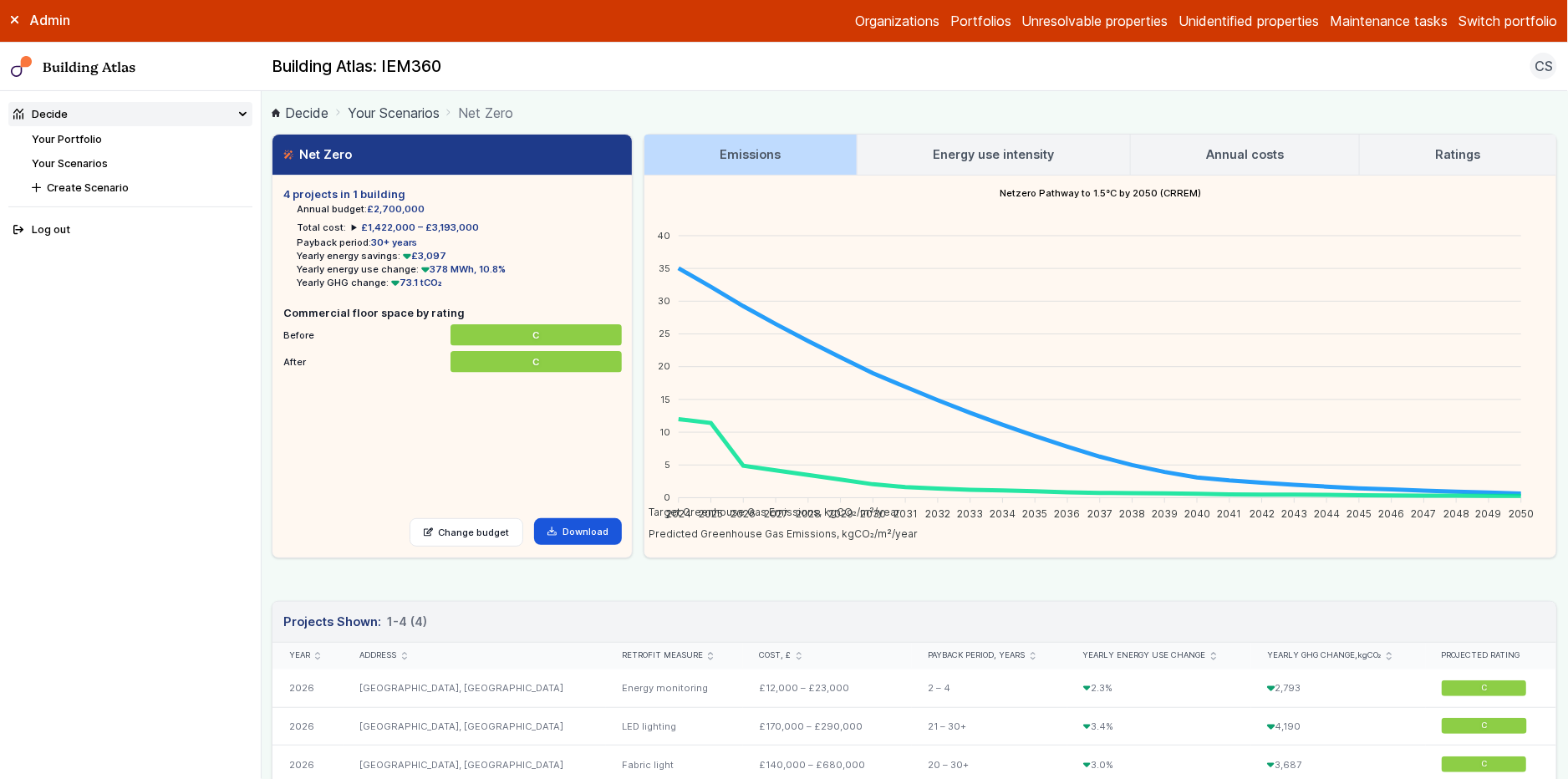
scroll to position [163, 0]
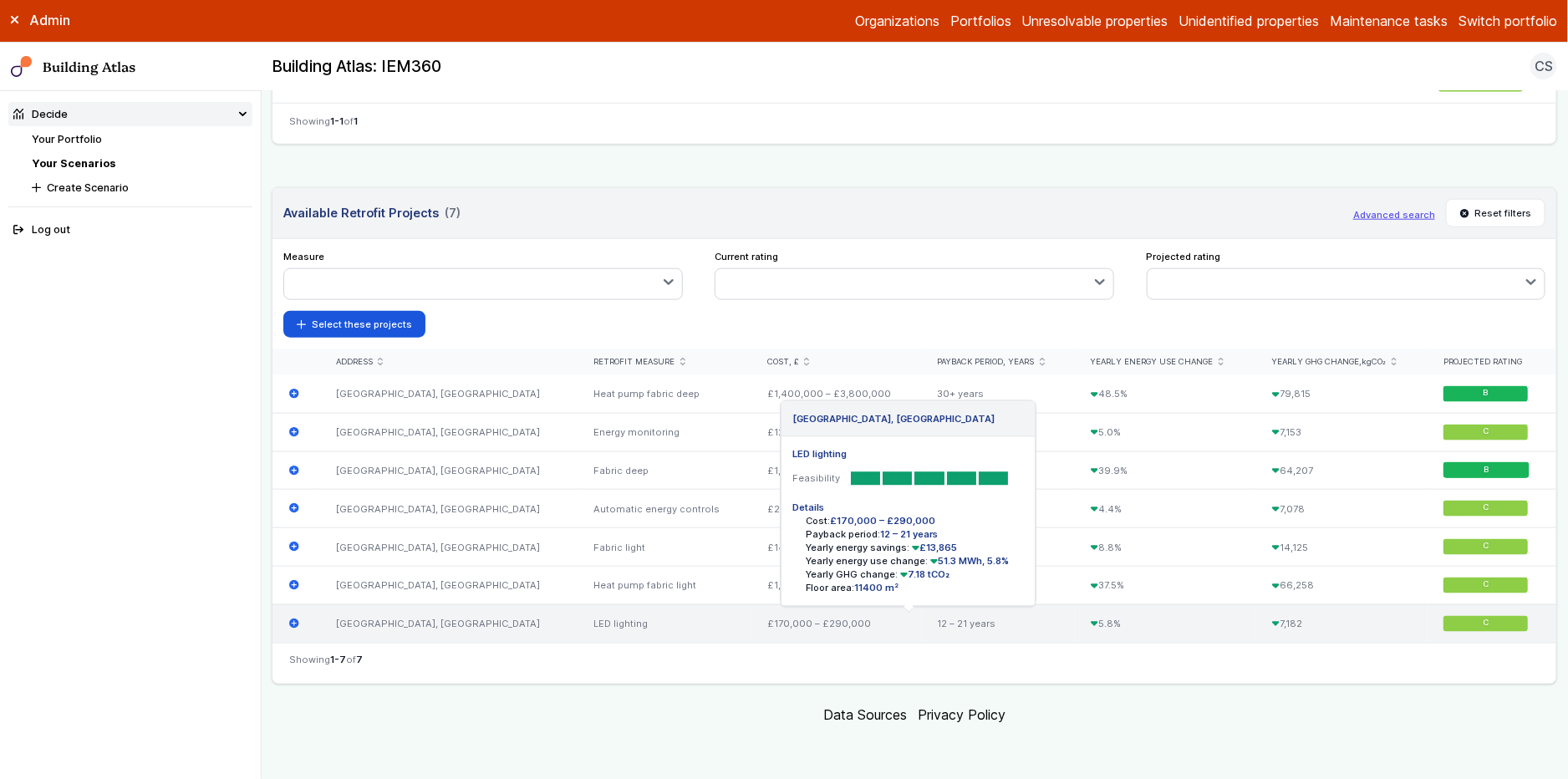
scroll to position [592, 0]
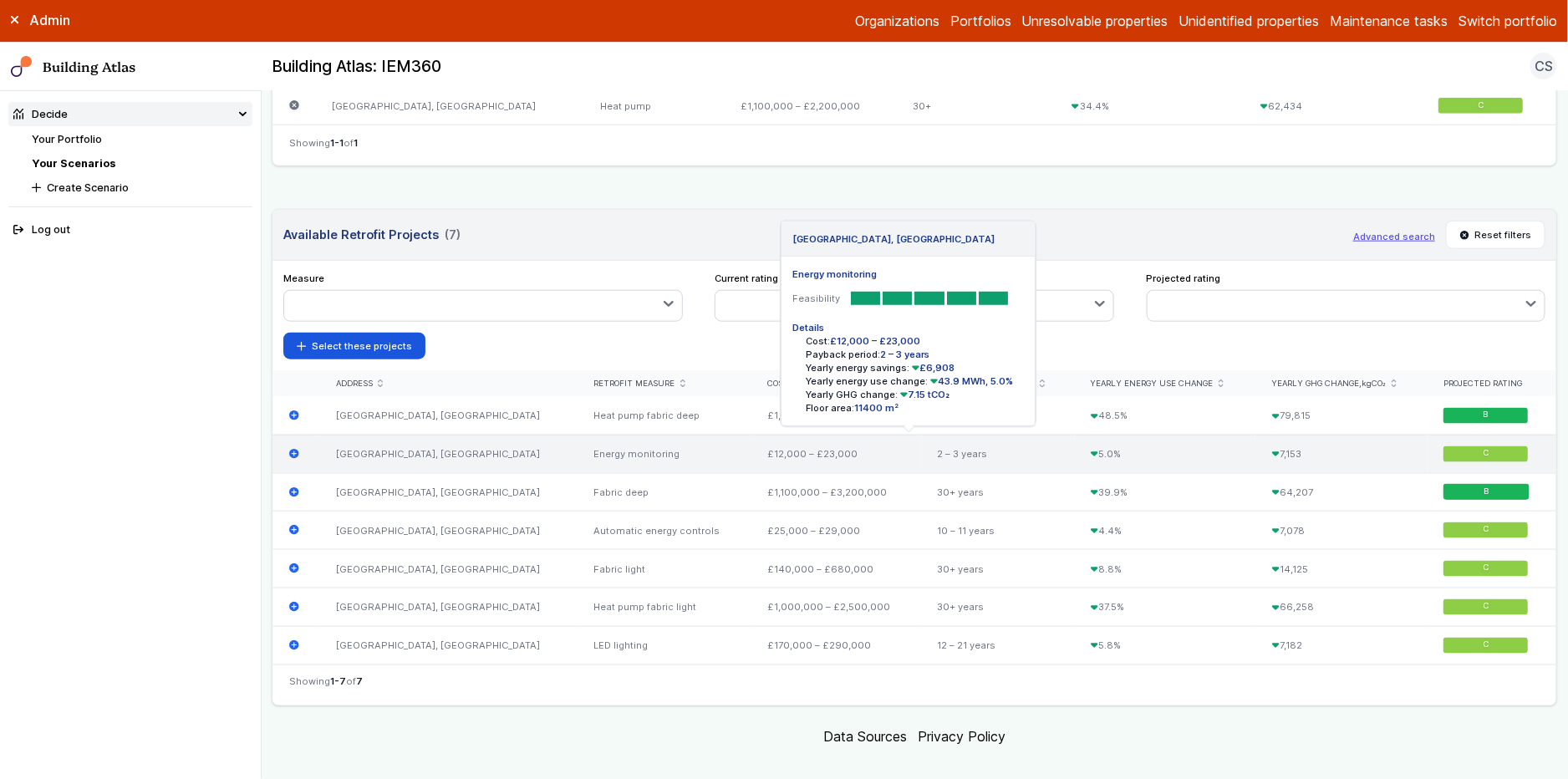
click at [294, 456] on icon "submit" at bounding box center [294, 454] width 10 height 10
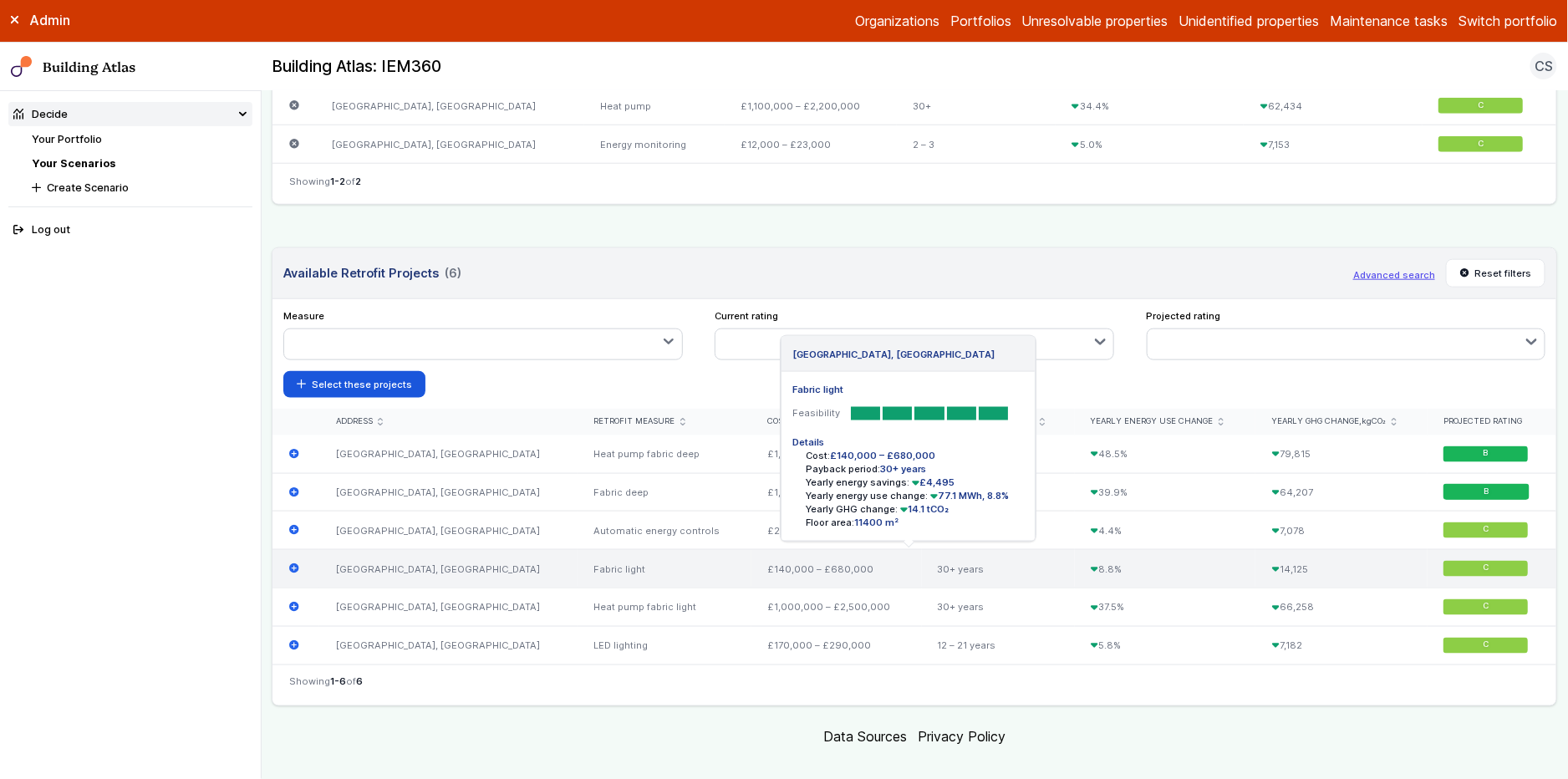
click at [293, 568] on icon "submit" at bounding box center [294, 569] width 10 height 10
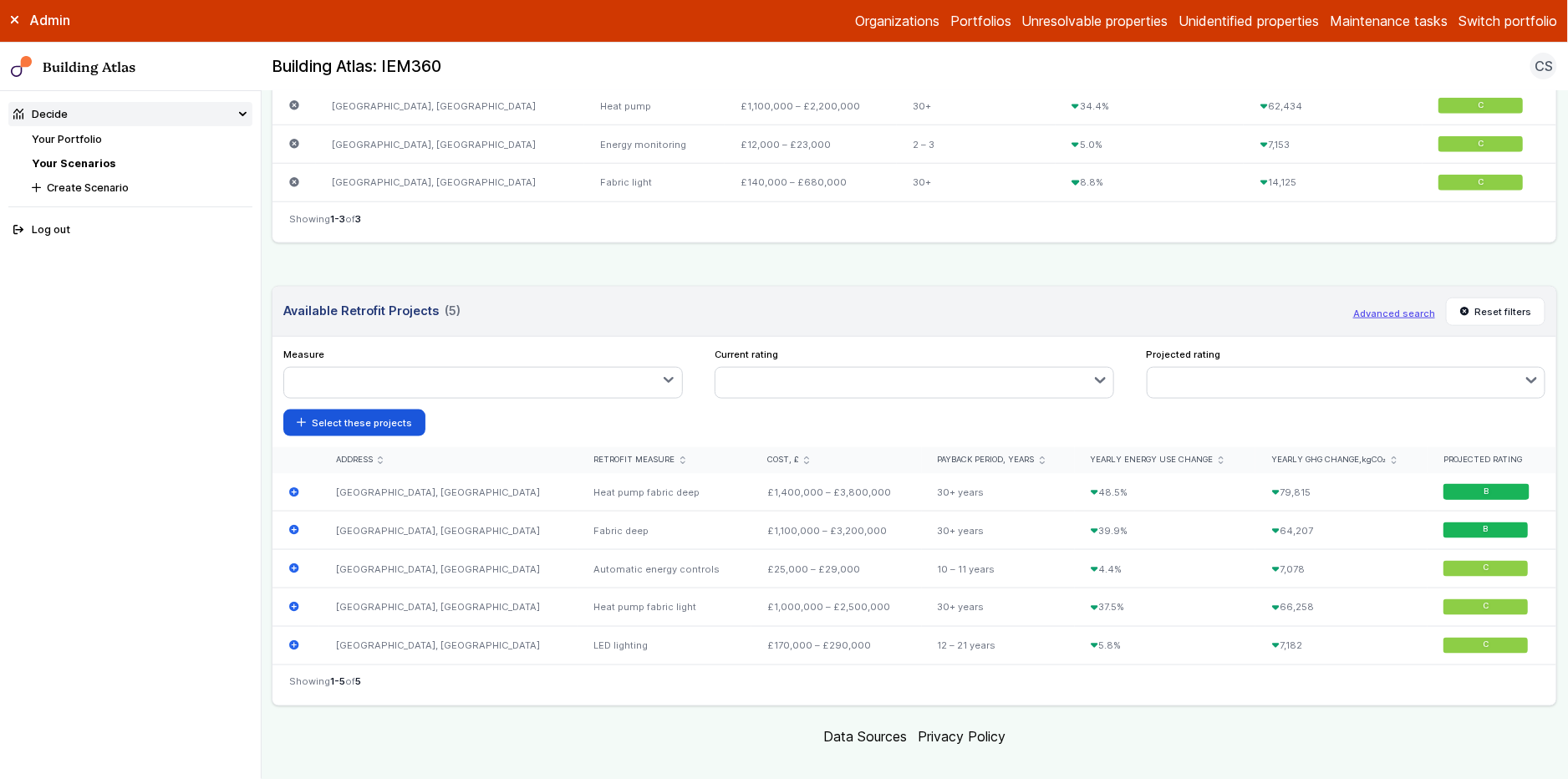
click at [297, 685] on span "Showing 1-5 of 5" at bounding box center [325, 682] width 72 height 13
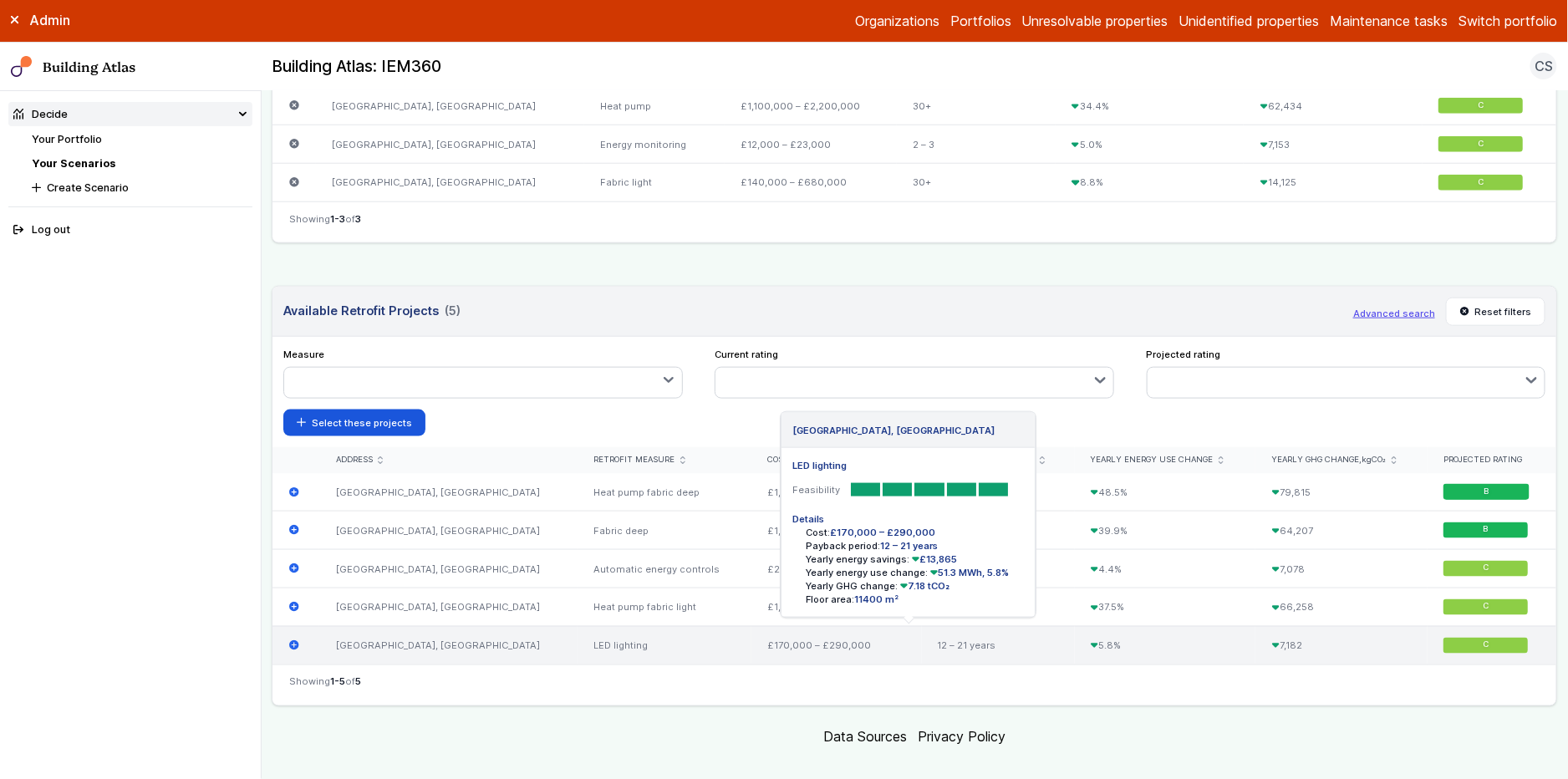
click at [289, 644] on icon "submit" at bounding box center [294, 646] width 11 height 11
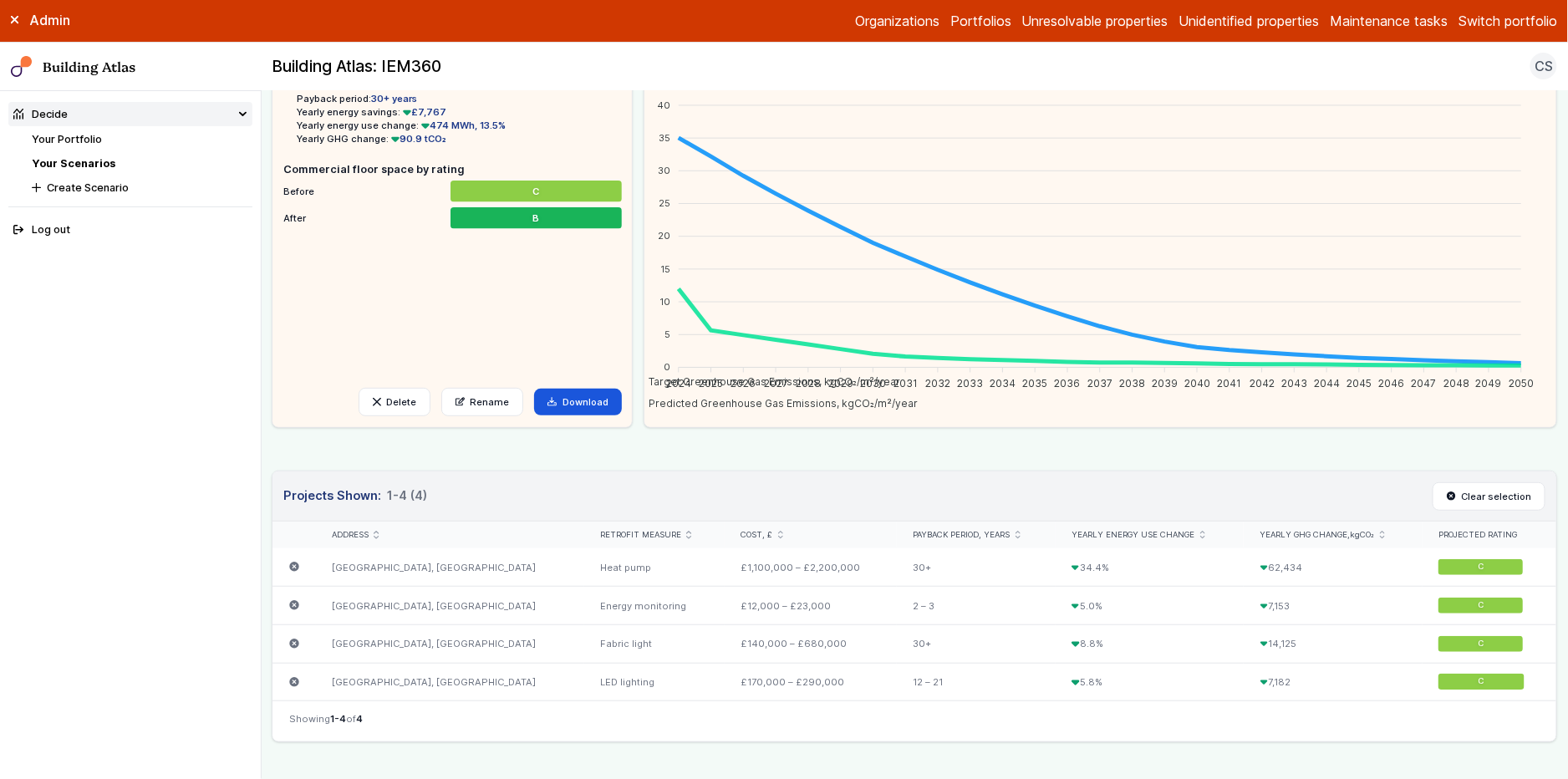
scroll to position [0, 0]
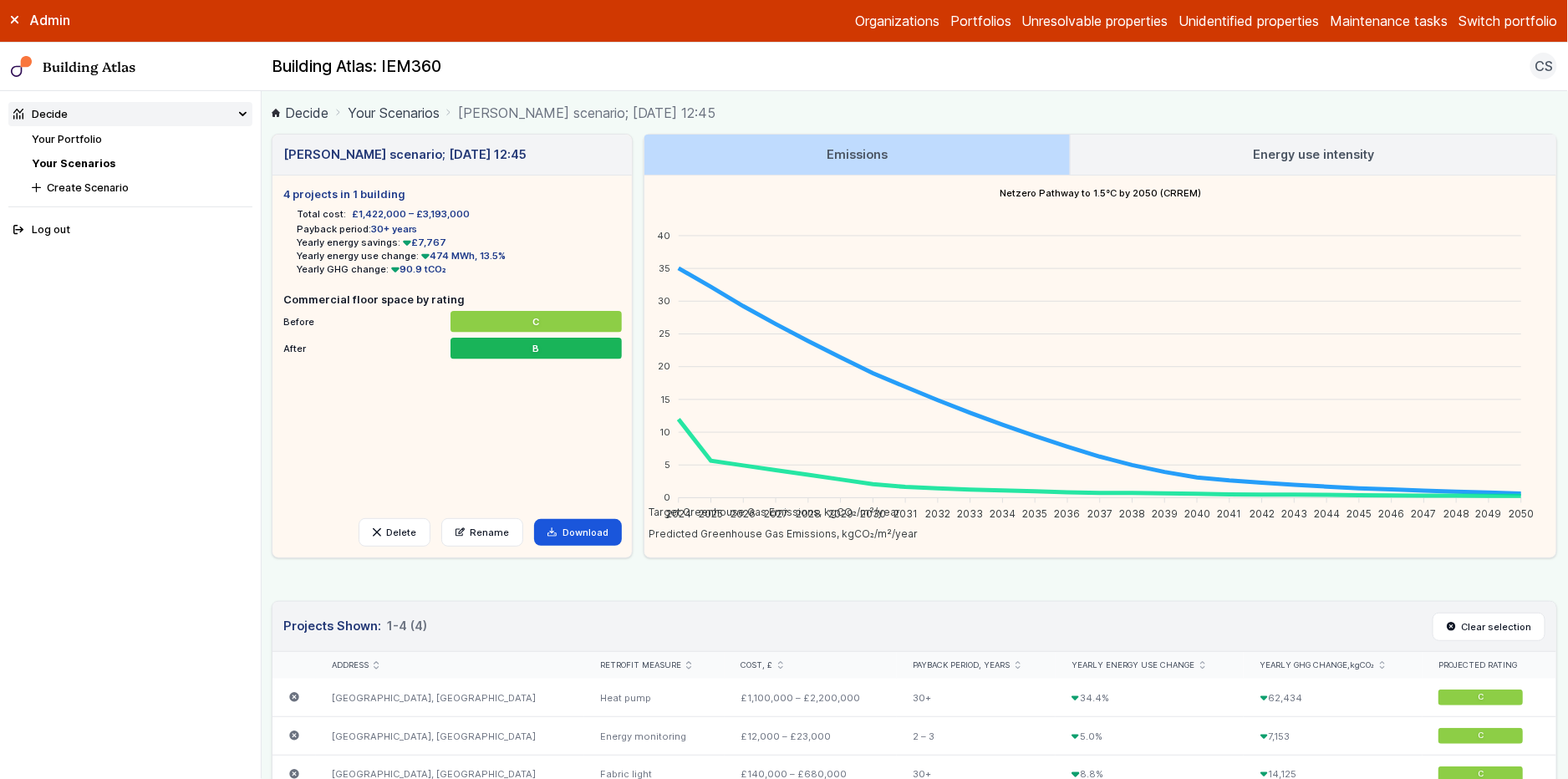
click at [75, 167] on link "Your Scenarios" at bounding box center [74, 163] width 84 height 13
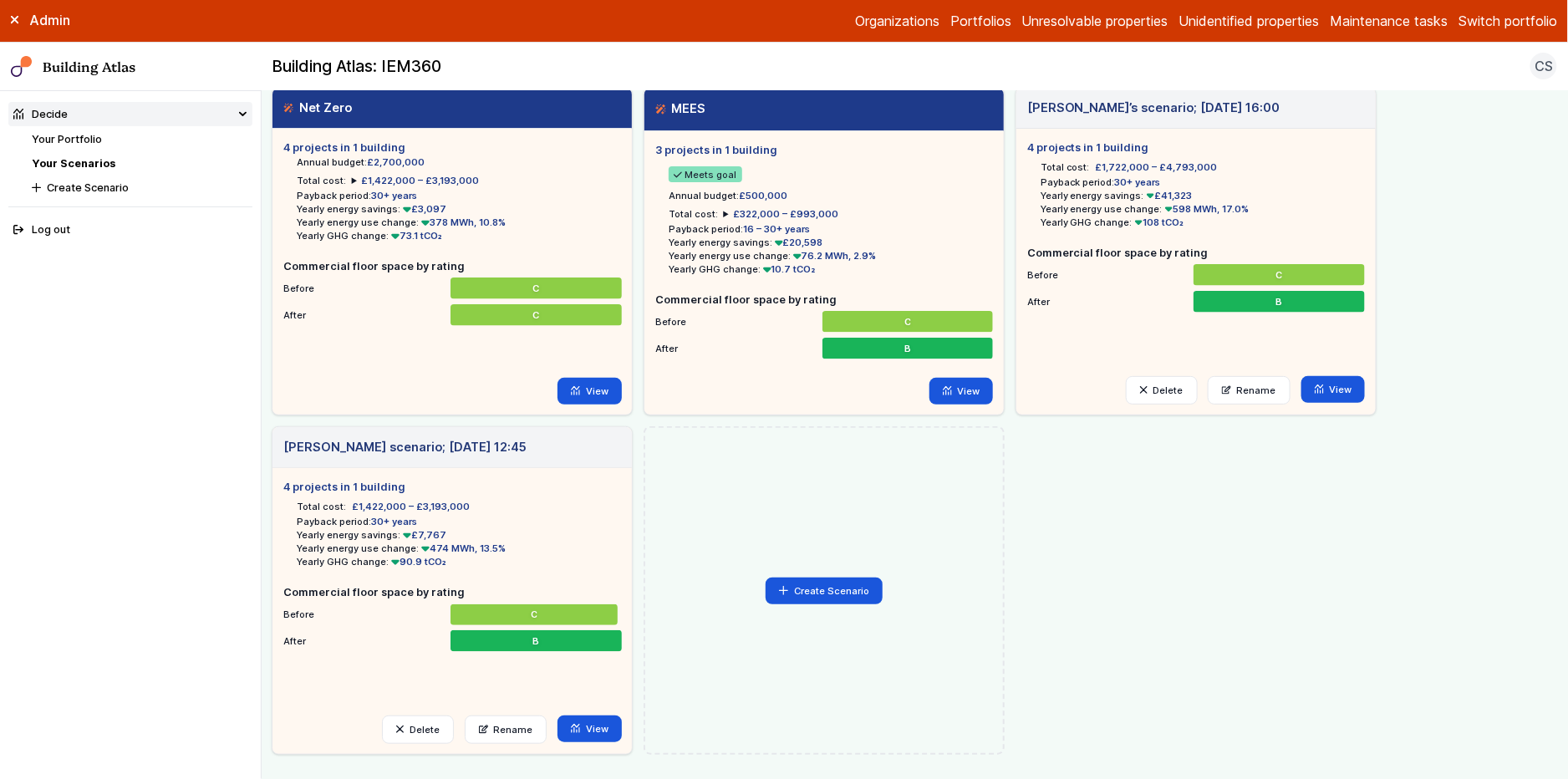
scroll to position [59, 0]
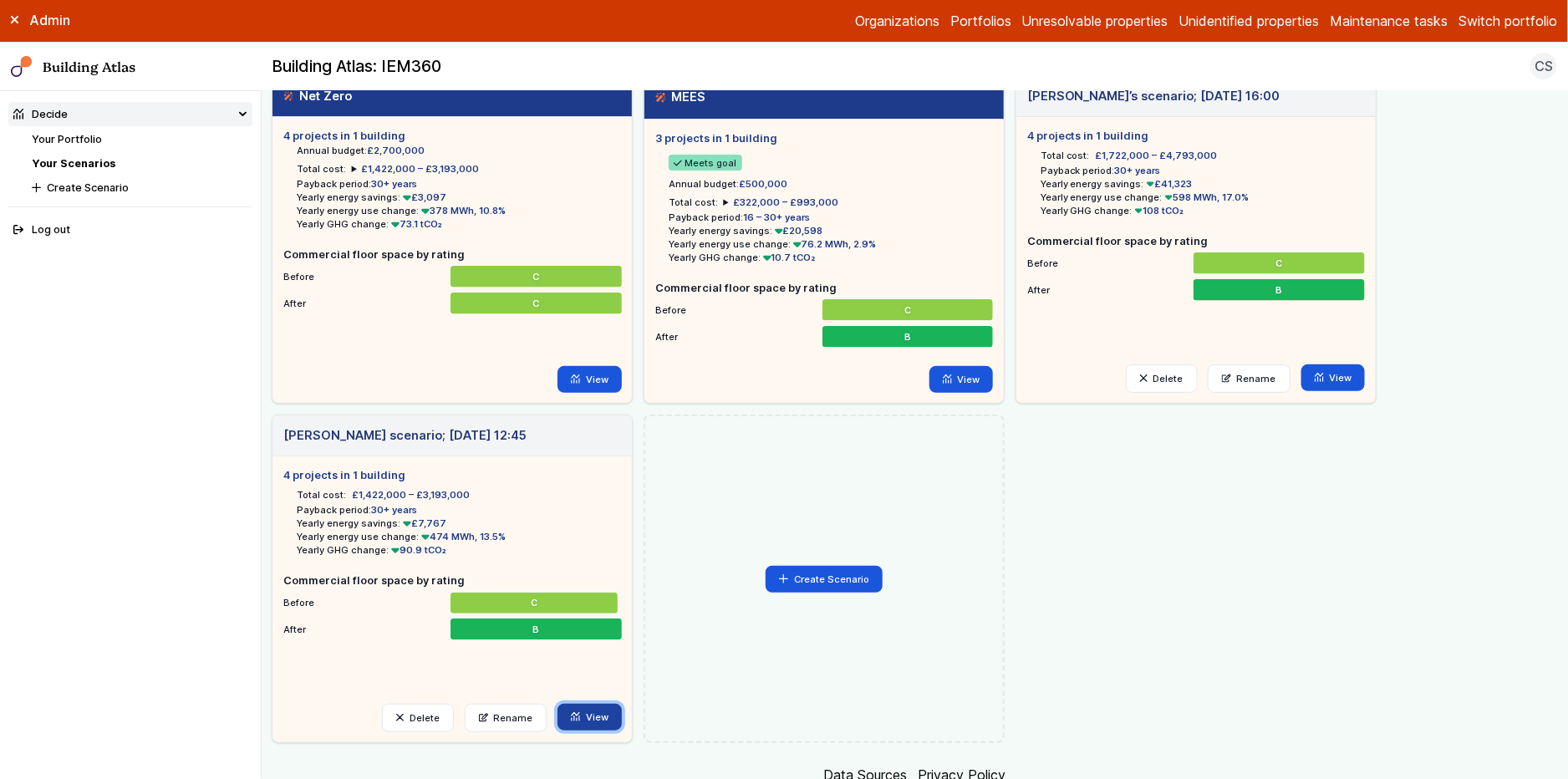
click at [602, 717] on link "View" at bounding box center [590, 717] width 64 height 27
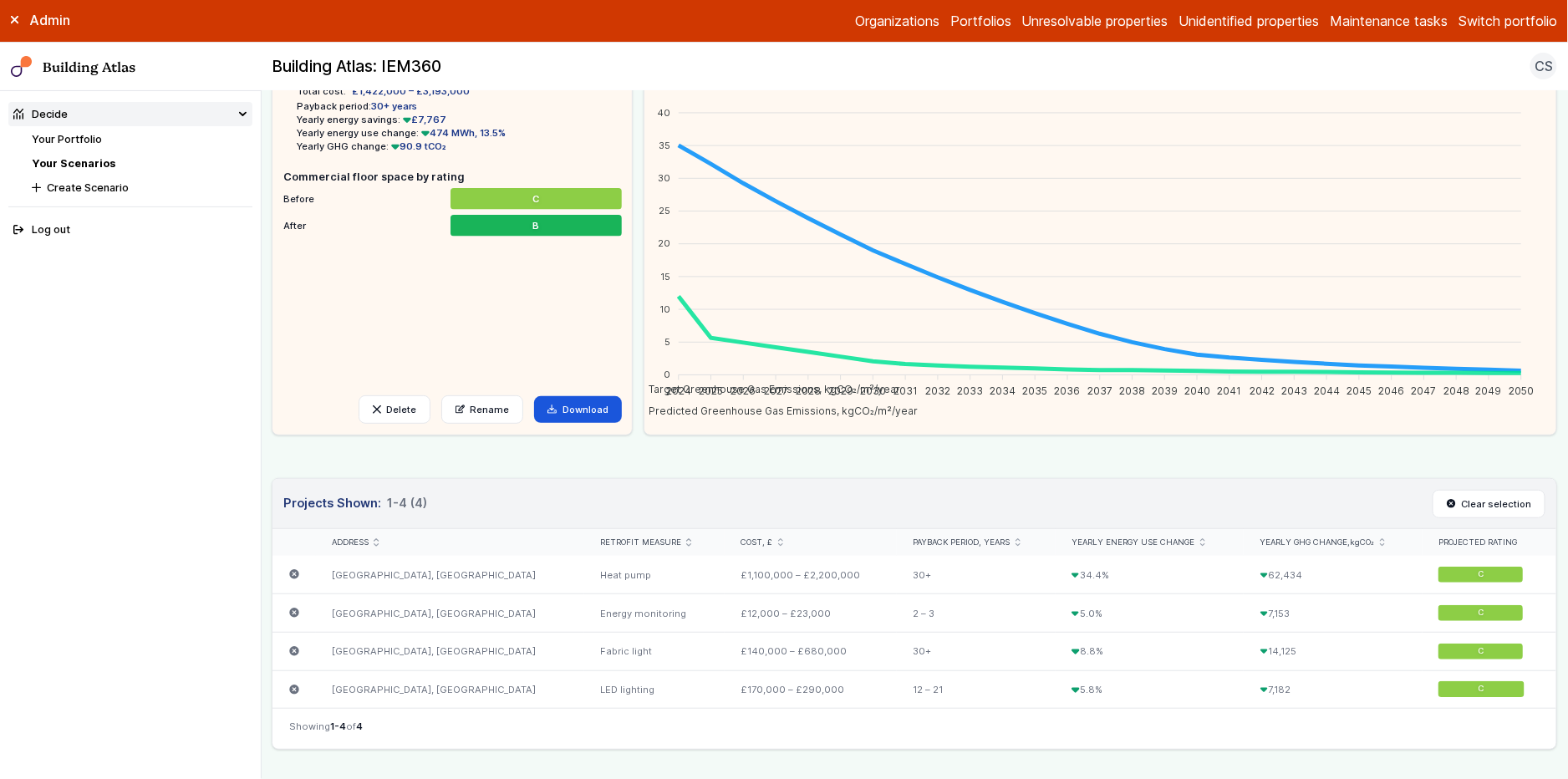
scroll to position [111, 0]
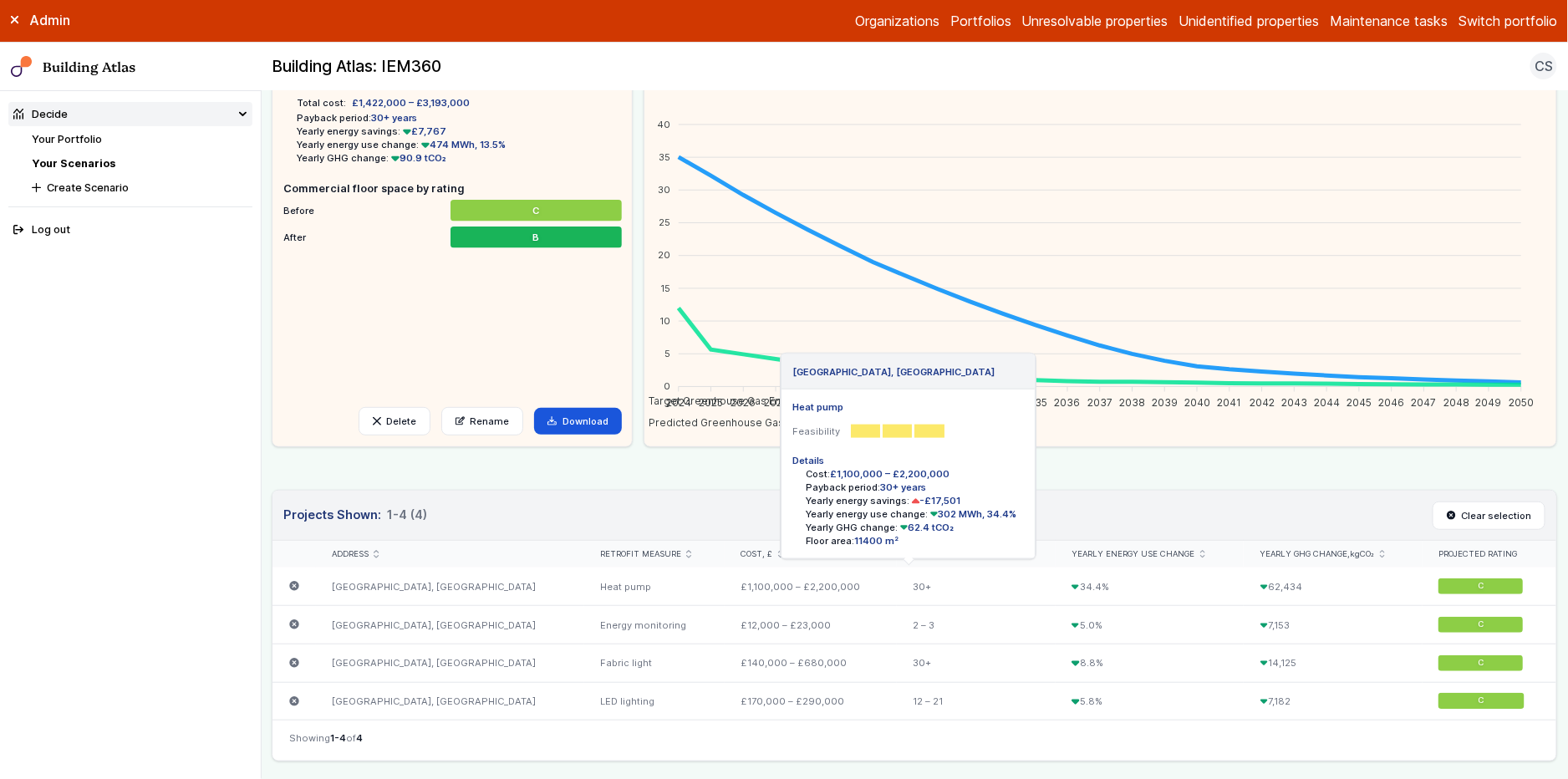
click at [291, 588] on icon "submit" at bounding box center [294, 587] width 10 height 10
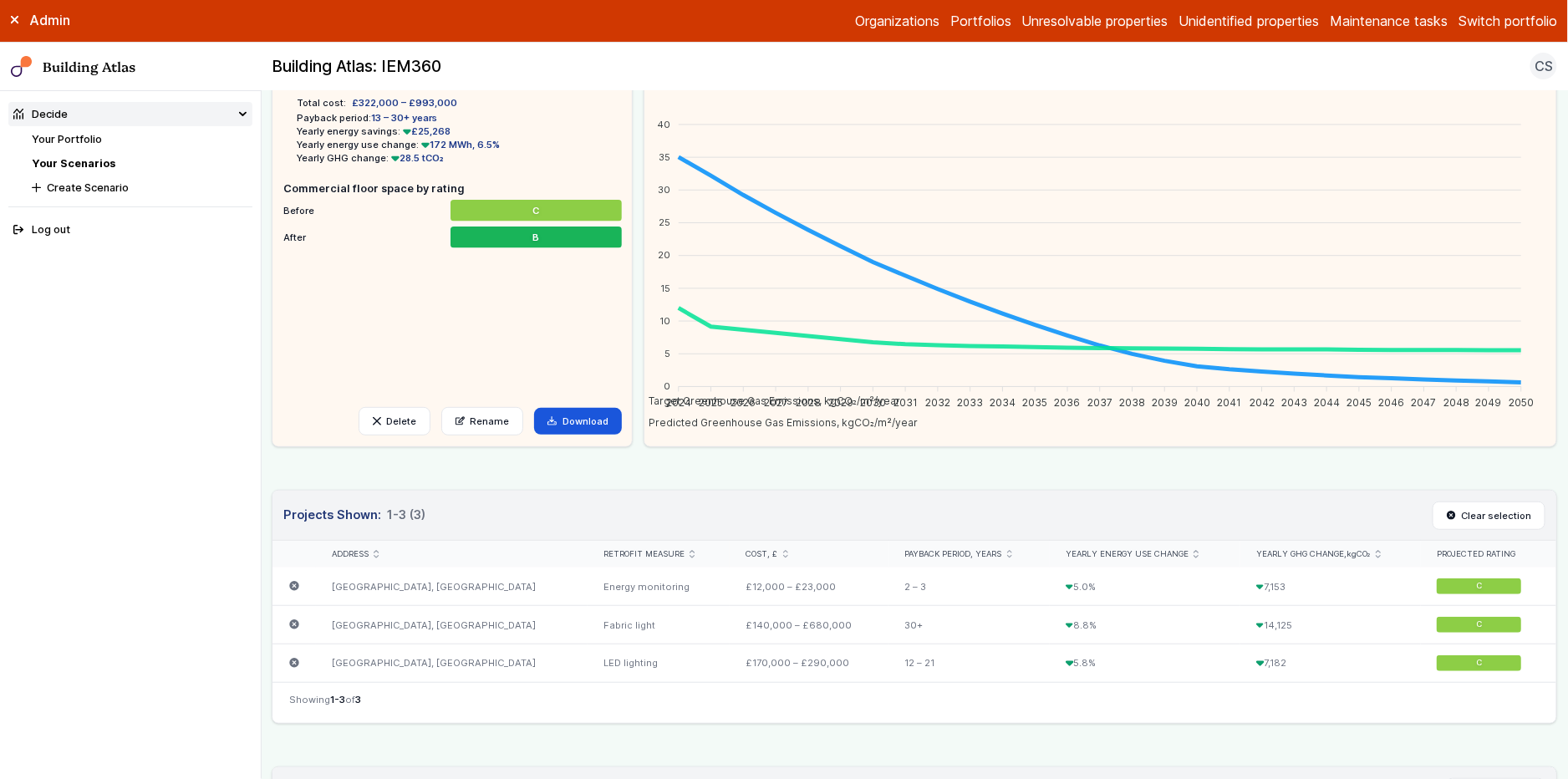
scroll to position [87, 0]
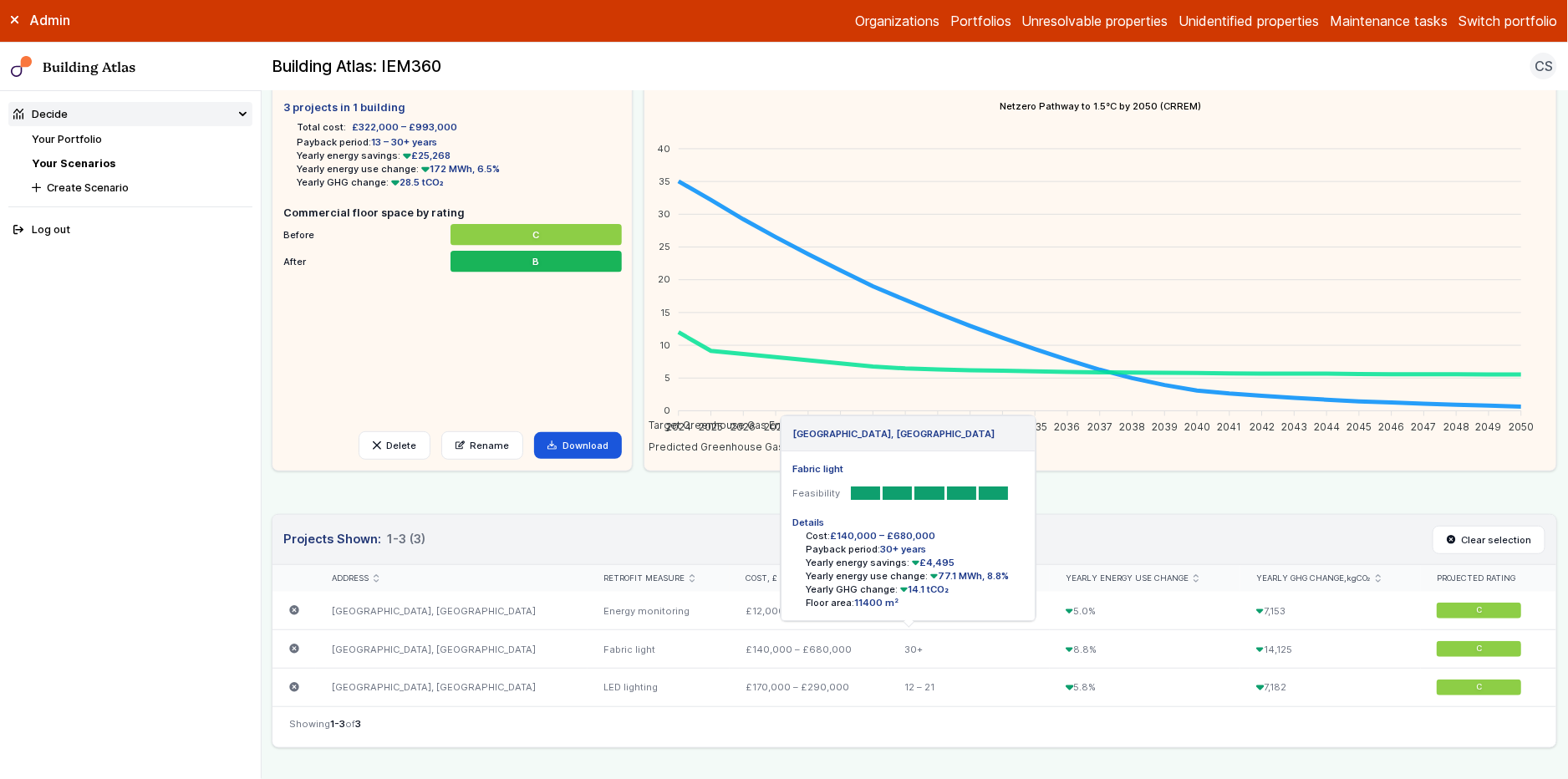
click at [294, 652] on icon "submit" at bounding box center [294, 649] width 10 height 10
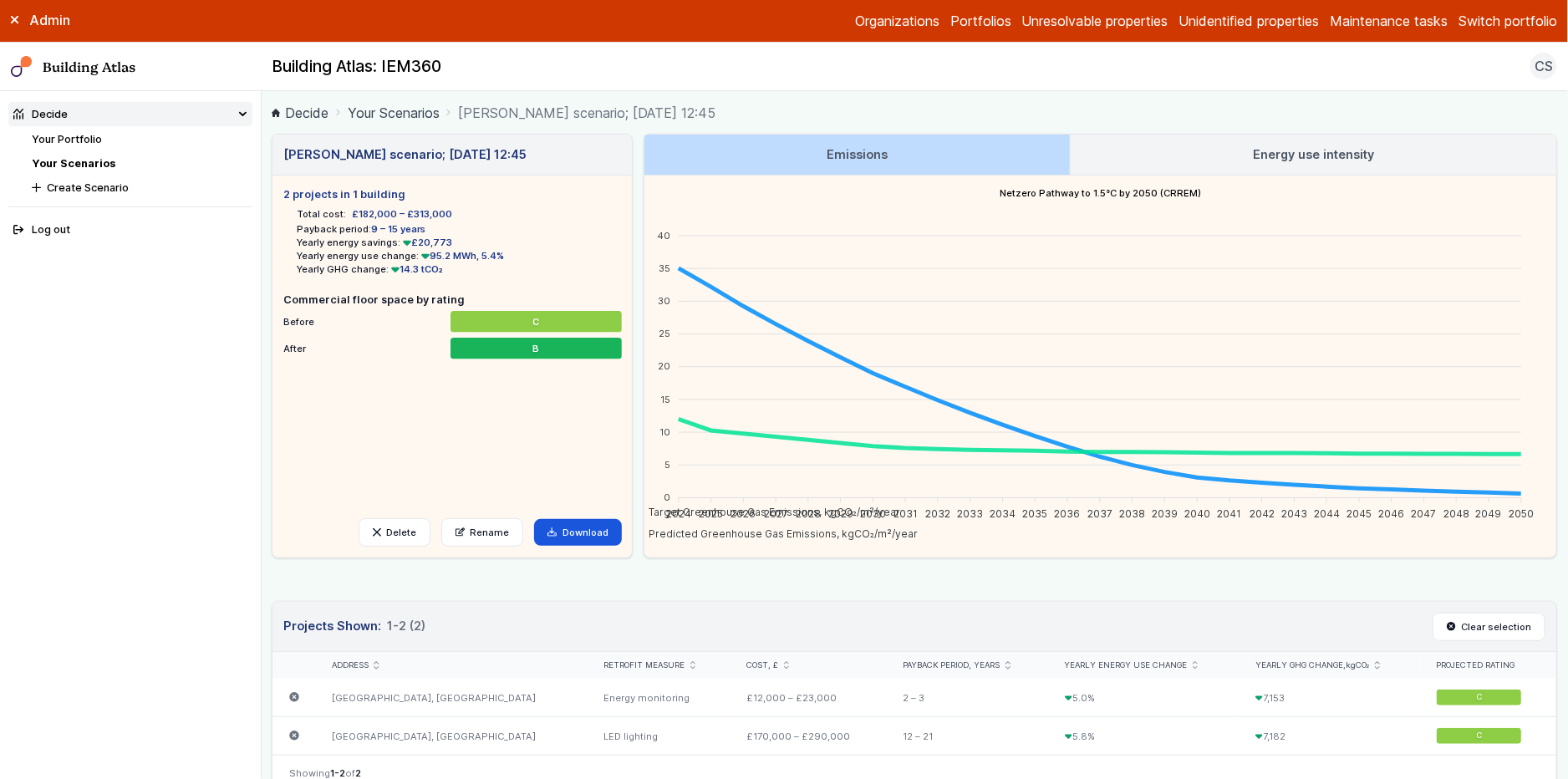
scroll to position [35, 0]
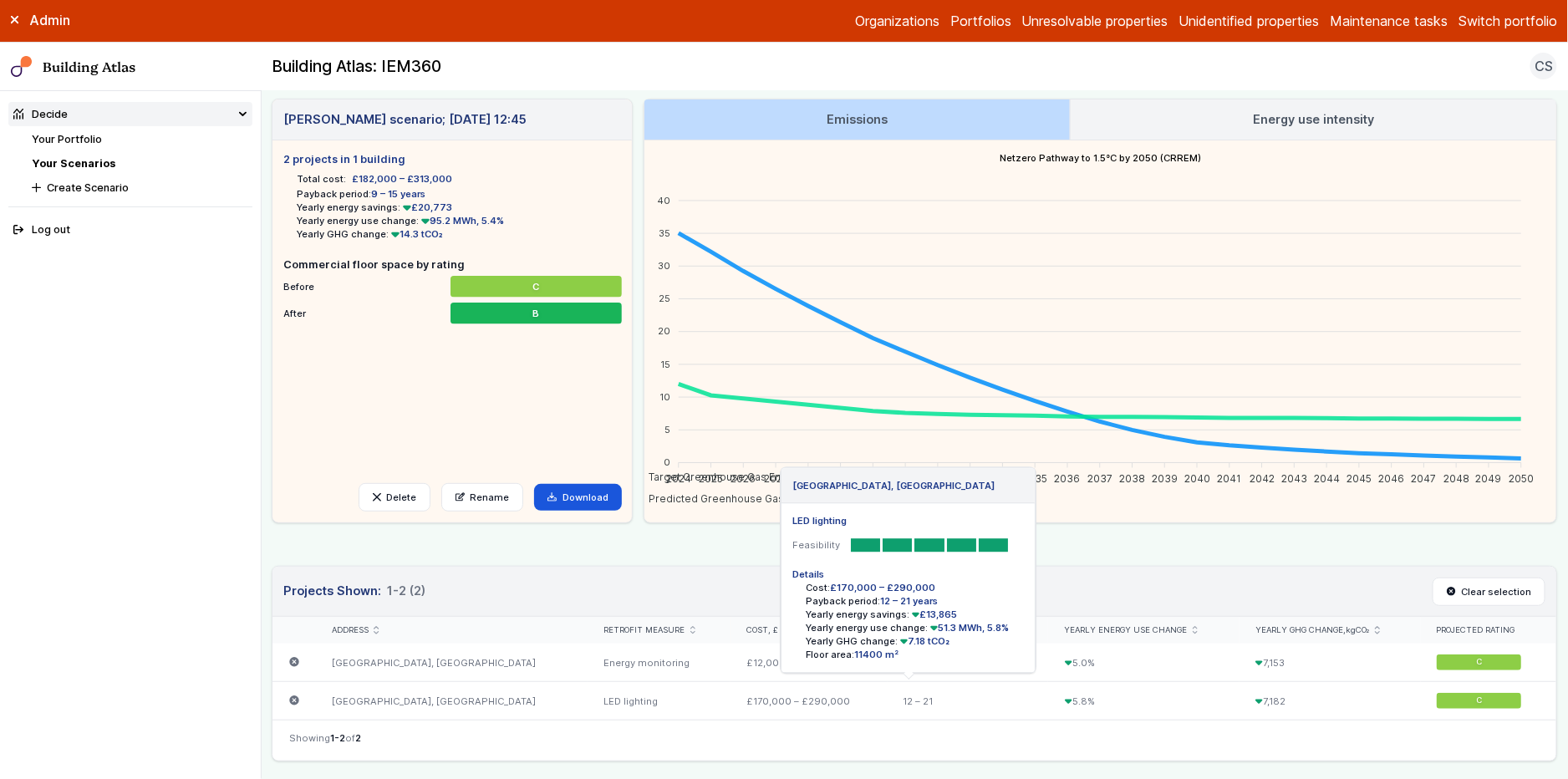
click at [292, 702] on icon "submit" at bounding box center [294, 701] width 10 height 10
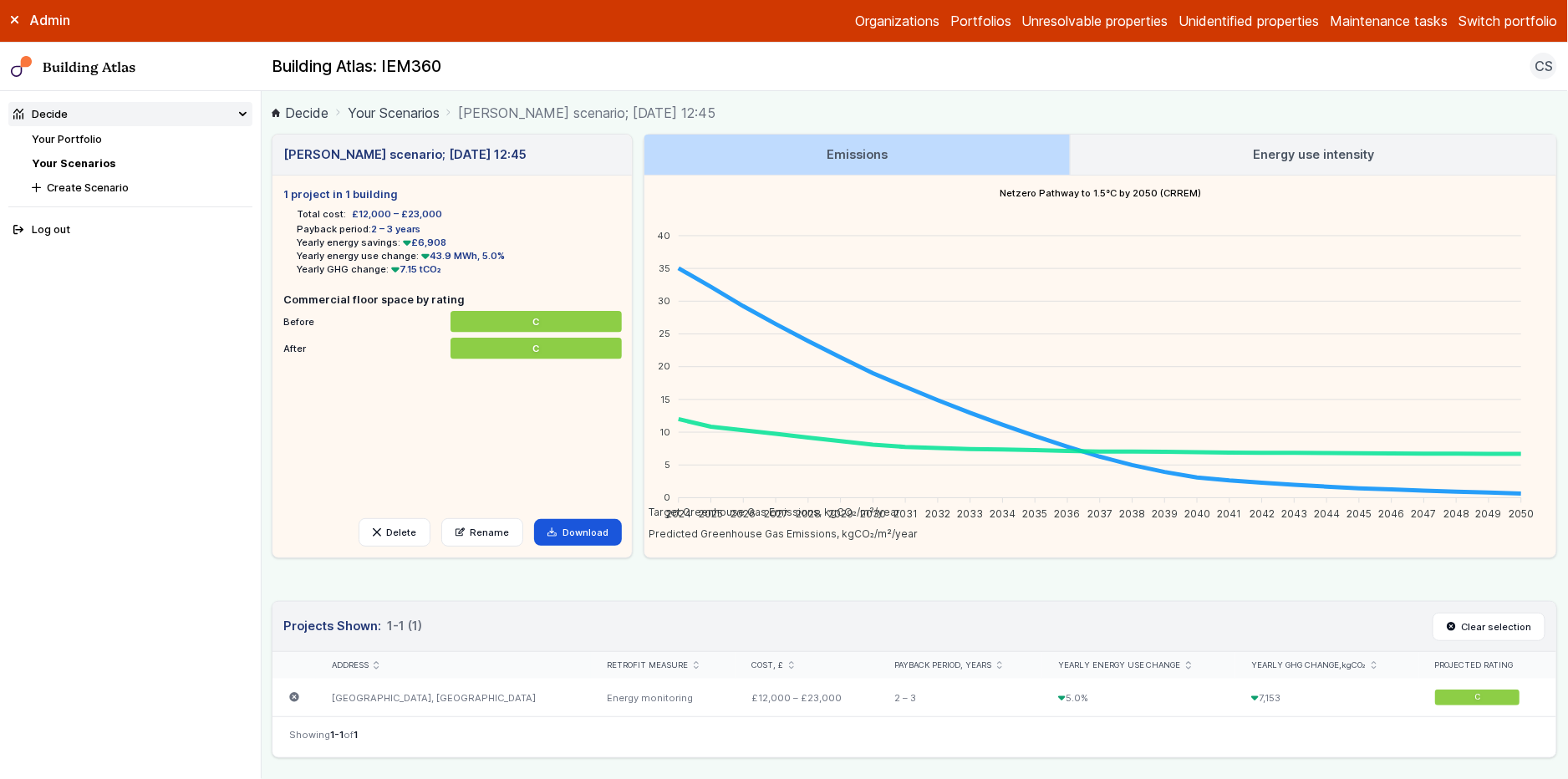
scroll to position [545, 0]
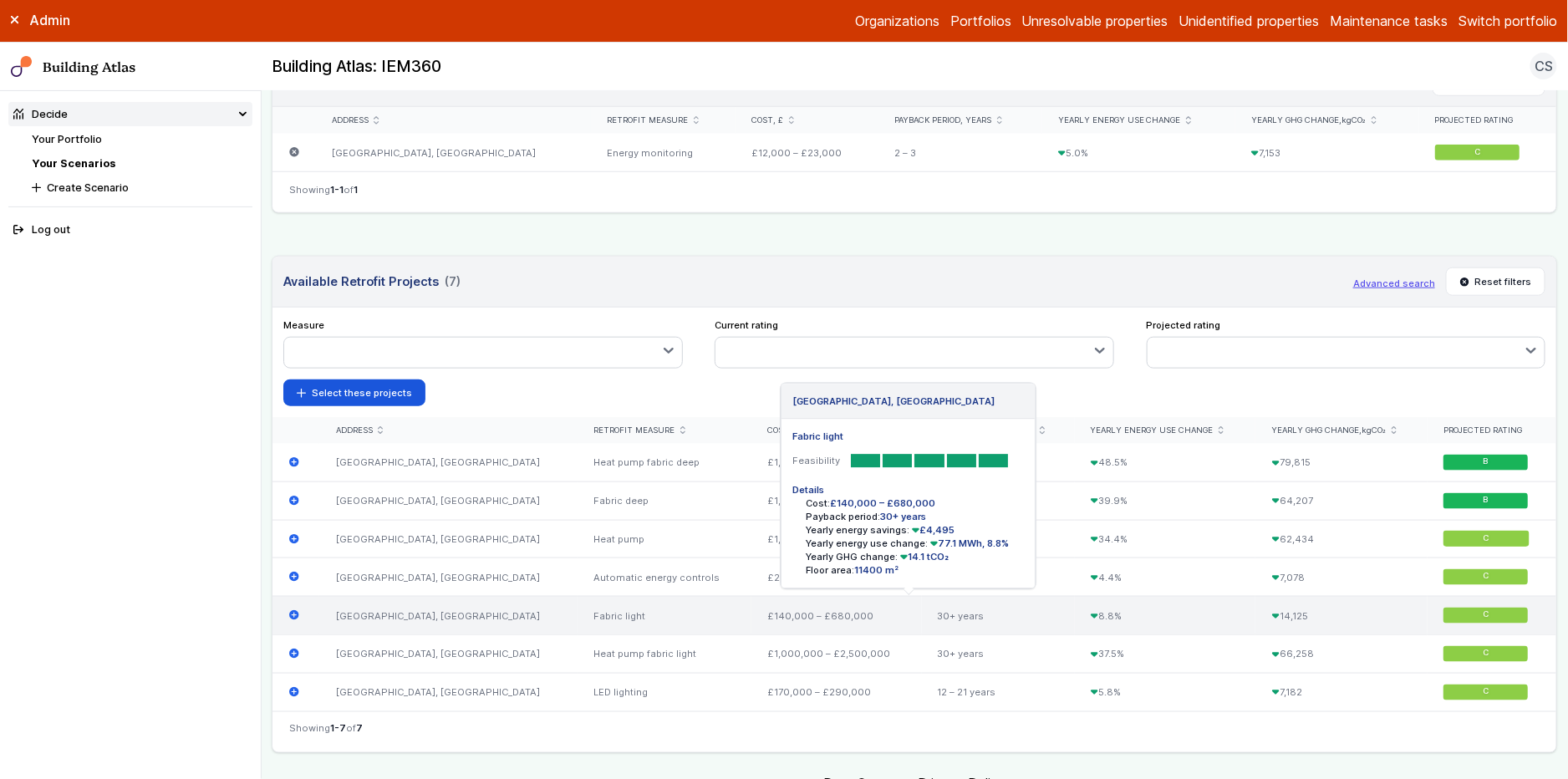
click at [291, 615] on icon "submit" at bounding box center [294, 615] width 10 height 10
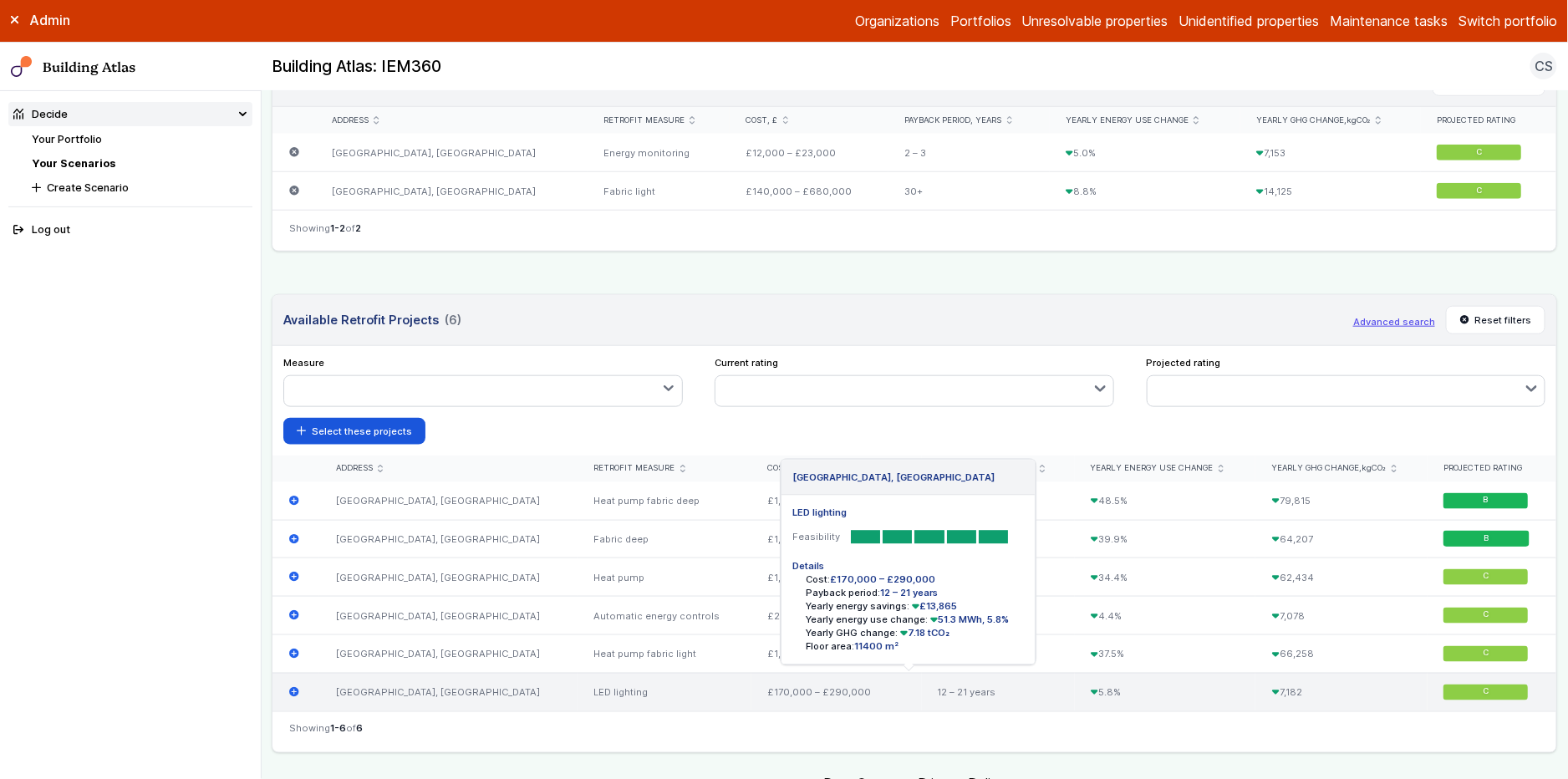
click at [294, 693] on icon "submit" at bounding box center [294, 692] width 11 height 11
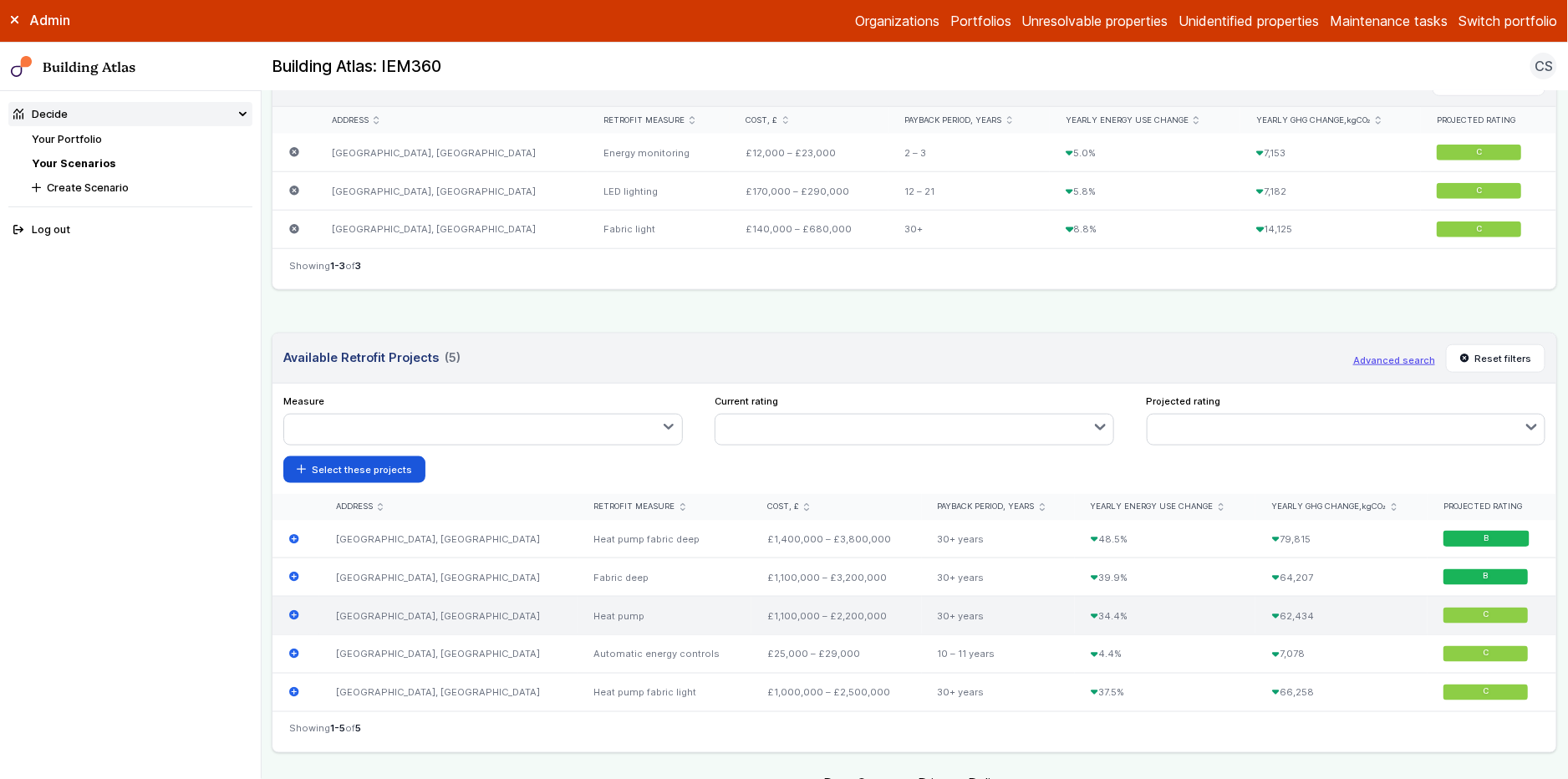
click at [298, 617] on icon "submit" at bounding box center [294, 615] width 10 height 10
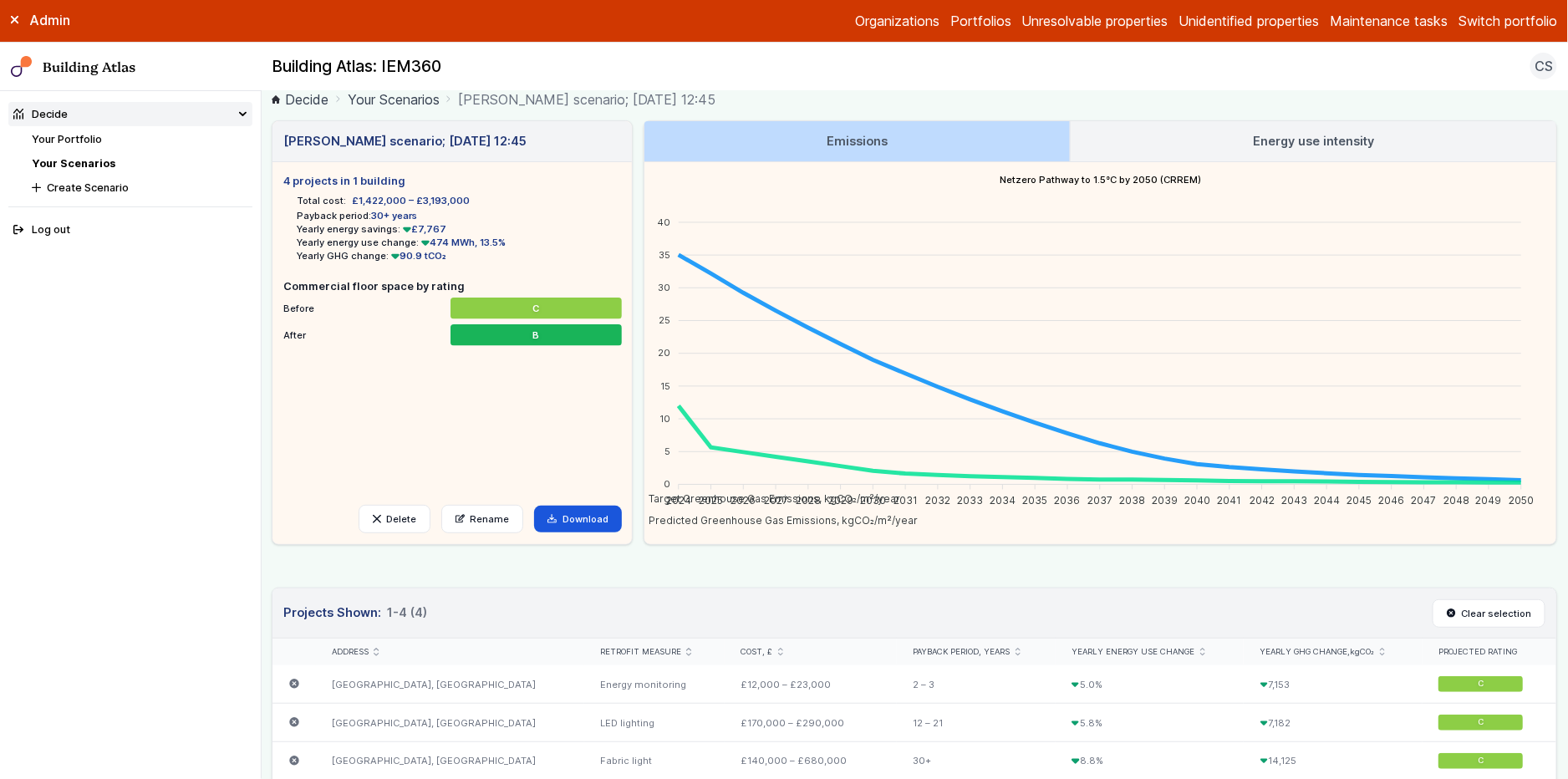
scroll to position [0, 0]
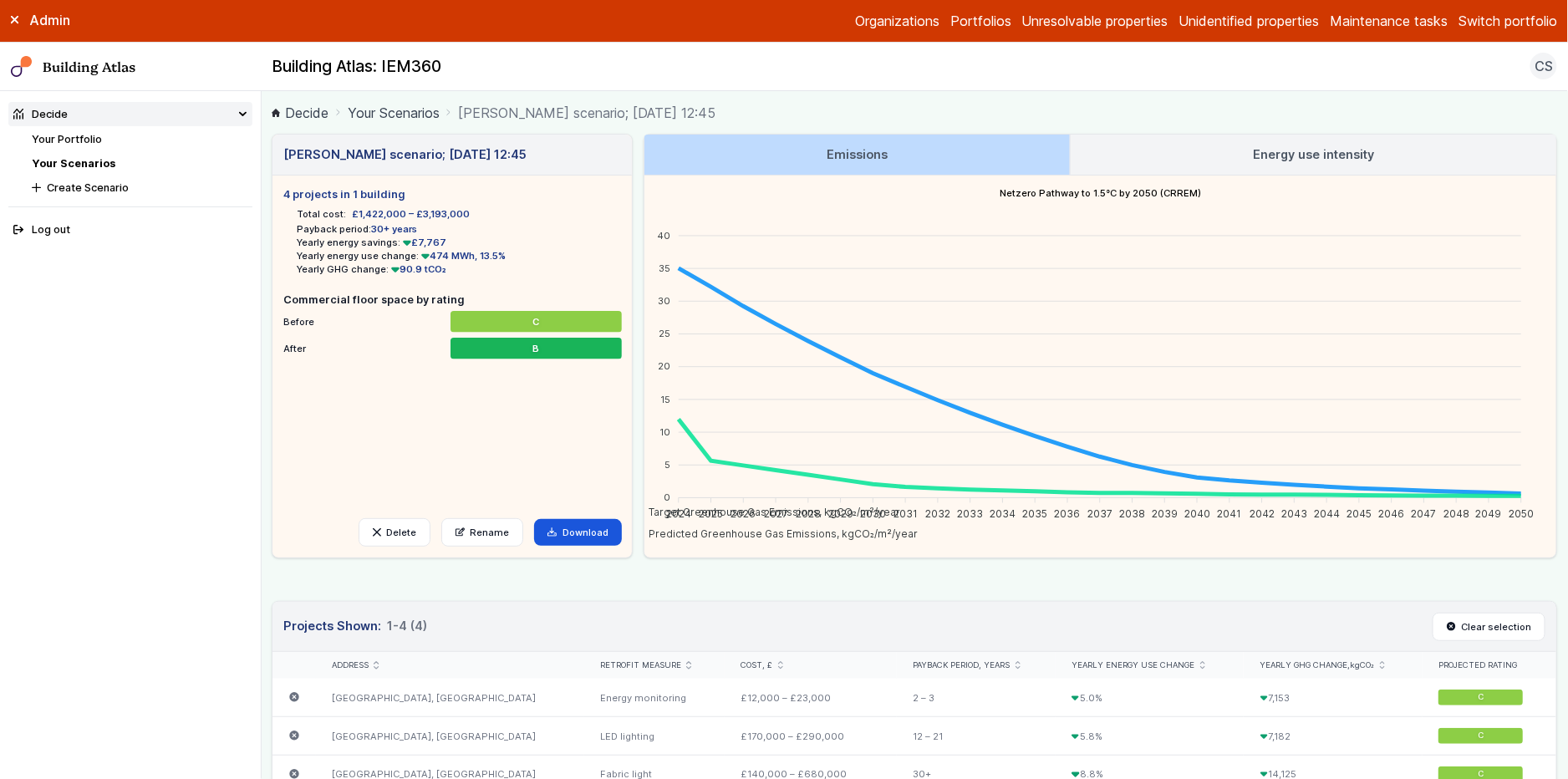
click at [268, 220] on main "Decide Your Scenarios [PERSON_NAME] scenario; [DATE] 12:45 [PERSON_NAME] scenar…" at bounding box center [914, 435] width 1306 height 688
click at [265, 232] on main "Decide Your Scenarios [PERSON_NAME] scenario; [DATE] 12:45 [PERSON_NAME] scenar…" at bounding box center [914, 435] width 1306 height 688
click at [264, 207] on main "Decide Your Scenarios [PERSON_NAME] scenario; [DATE] 12:45 [PERSON_NAME] scenar…" at bounding box center [914, 435] width 1306 height 688
click at [86, 167] on link "Your Scenarios" at bounding box center [74, 163] width 84 height 13
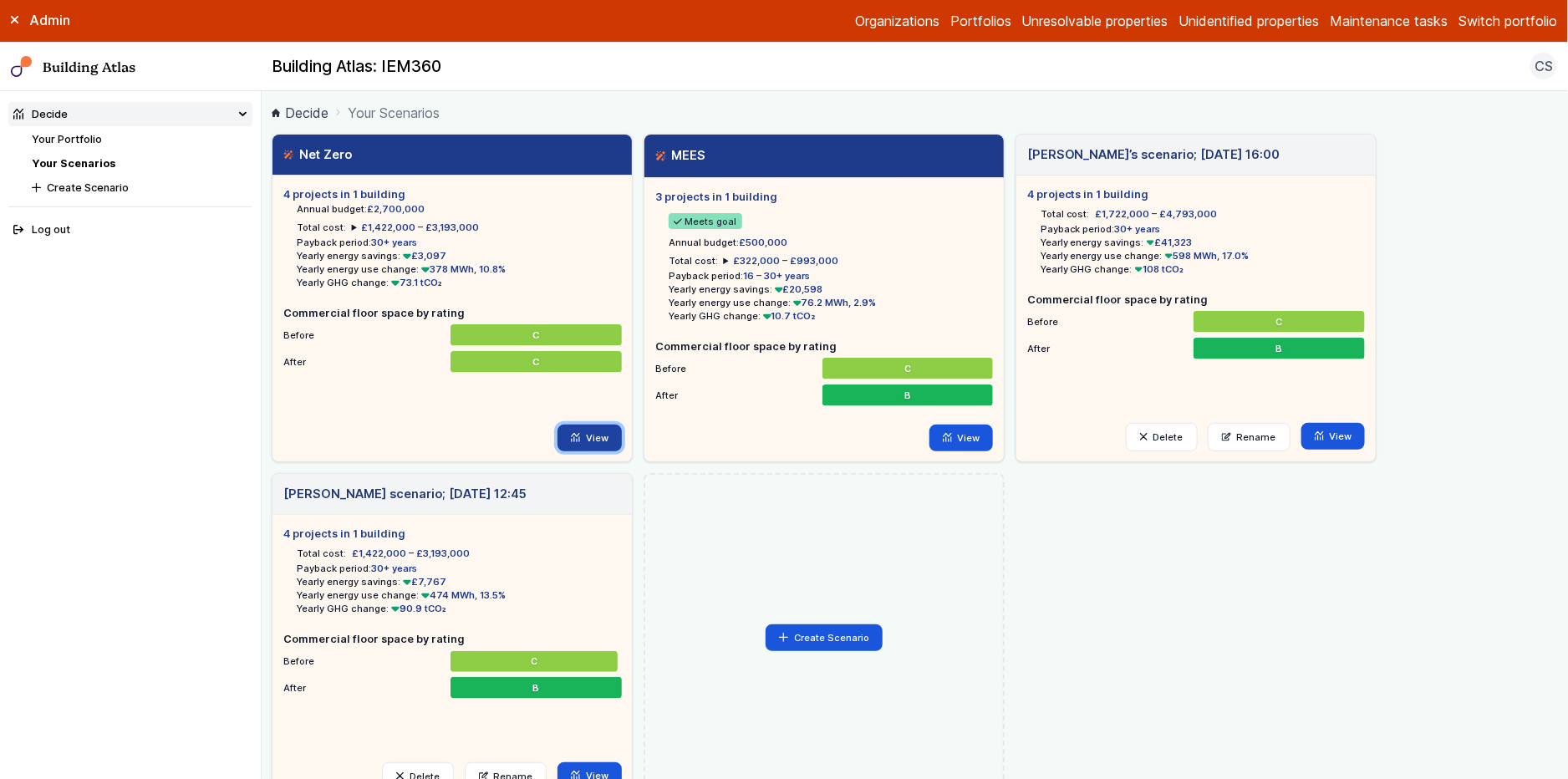
click at [591, 435] on link "View" at bounding box center [590, 438] width 64 height 27
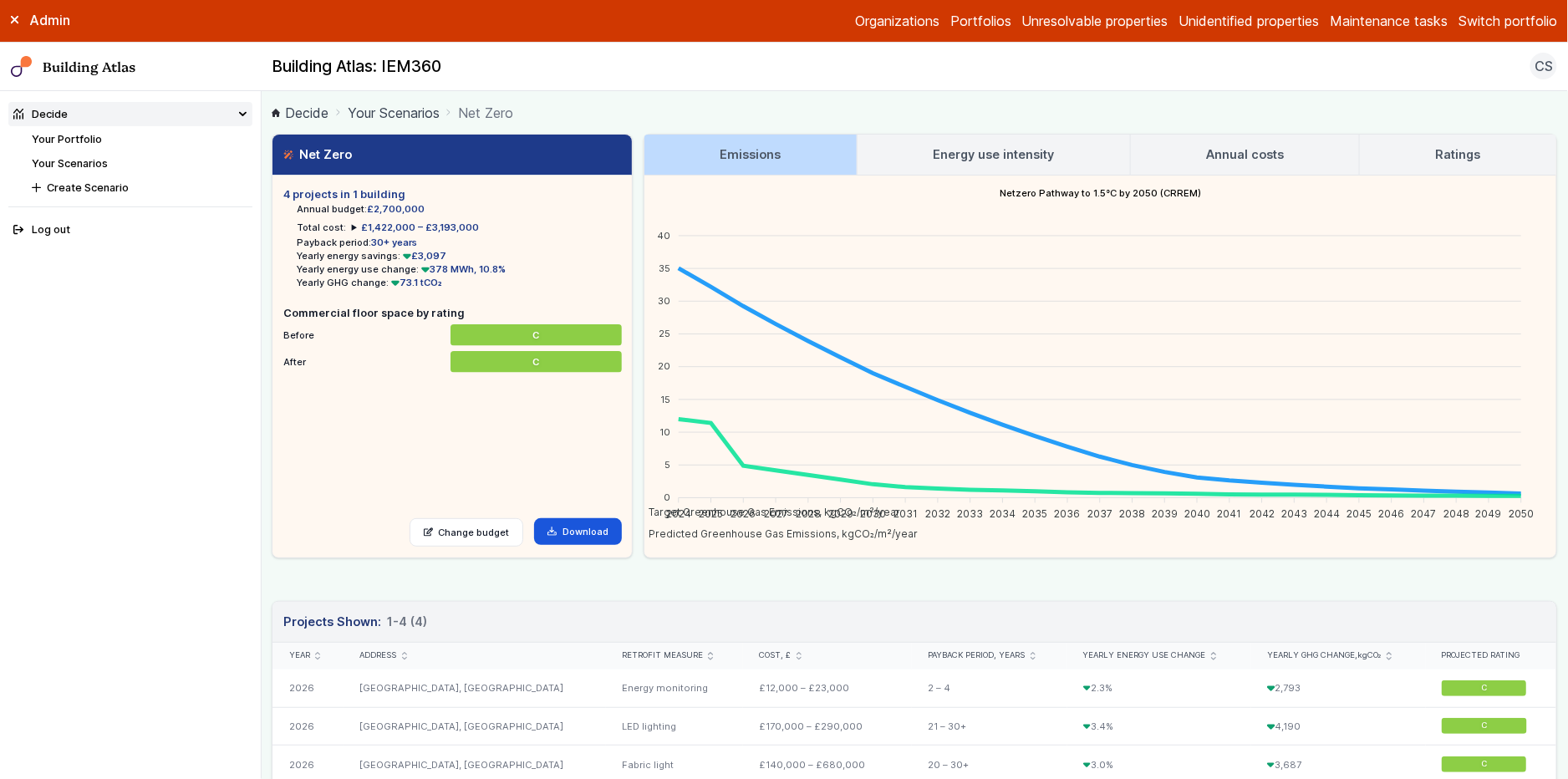
click at [84, 167] on link "Your Scenarios" at bounding box center [70, 163] width 76 height 13
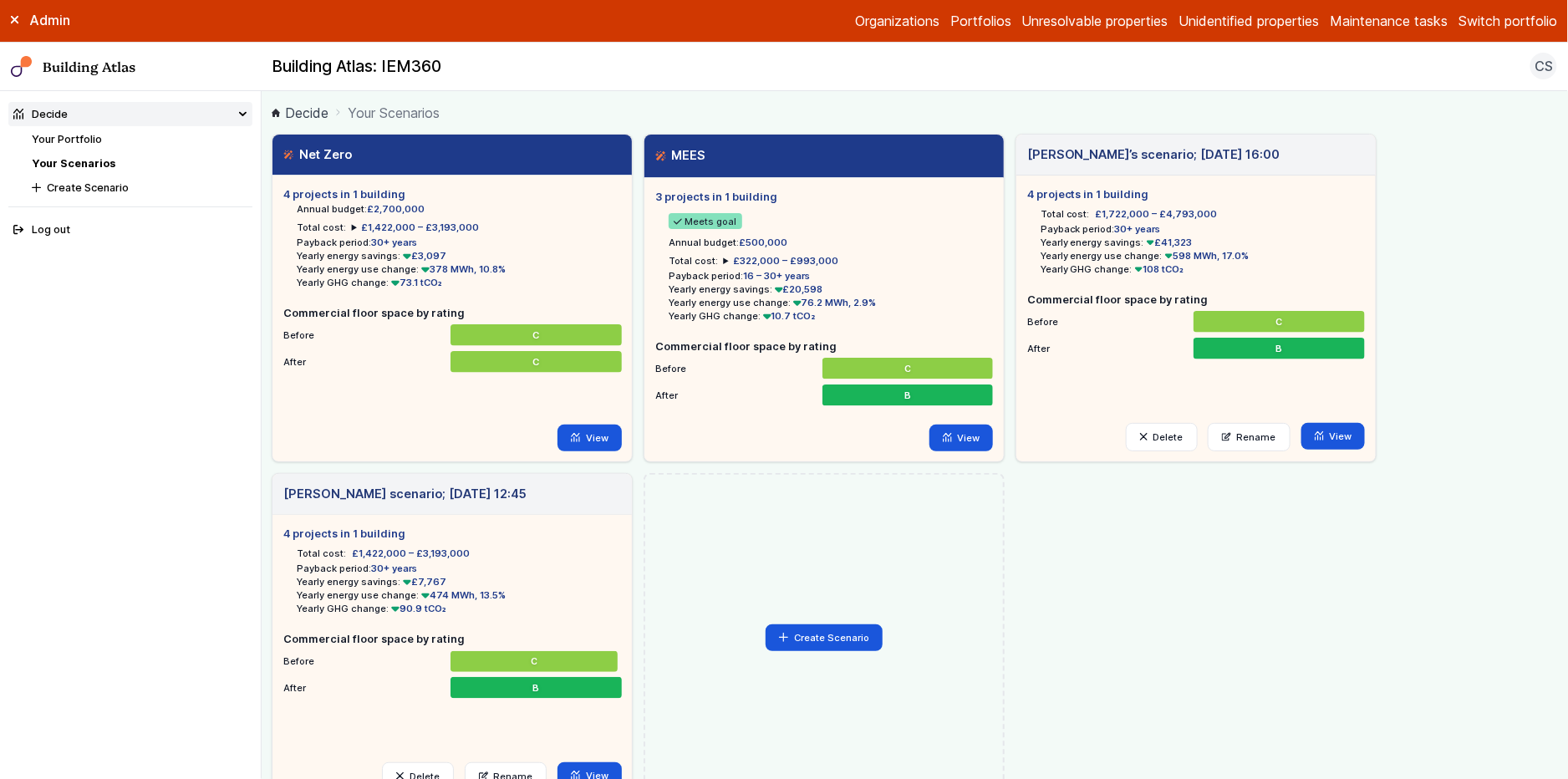
scroll to position [88, 0]
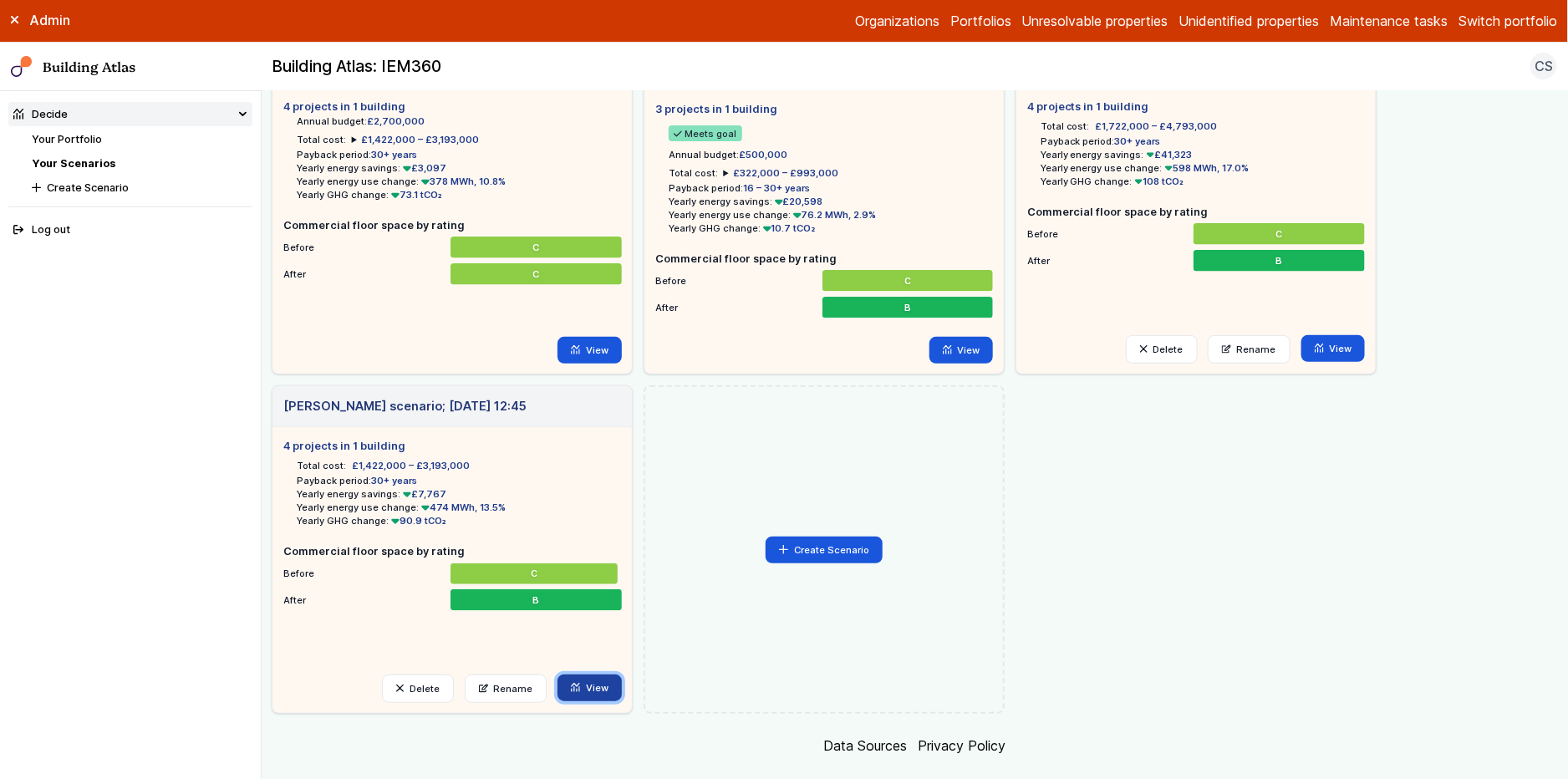
click at [594, 692] on link "View" at bounding box center [590, 688] width 64 height 27
